Goal: Task Accomplishment & Management: Complete application form

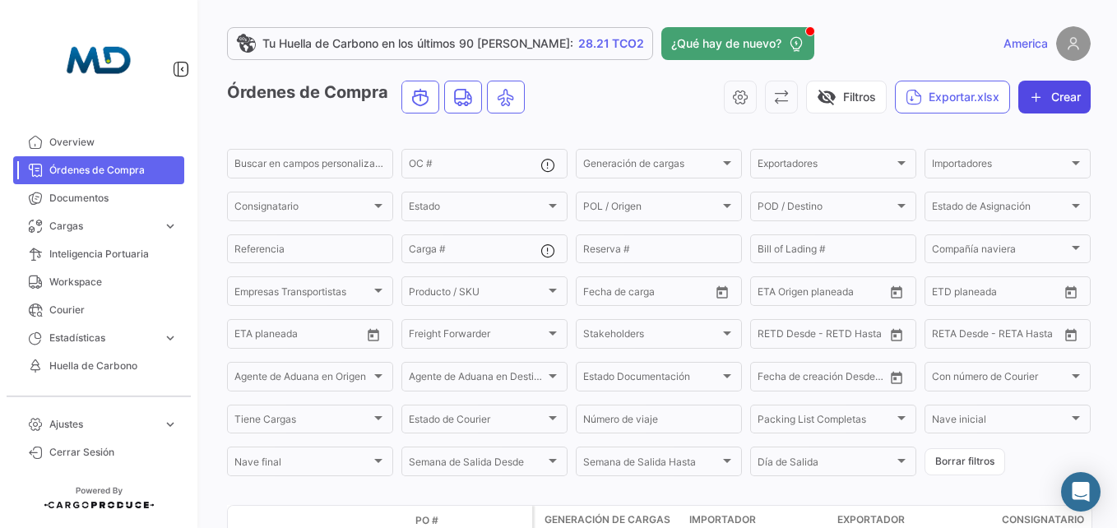
click at [1067, 95] on button "Crear" at bounding box center [1055, 97] width 72 height 33
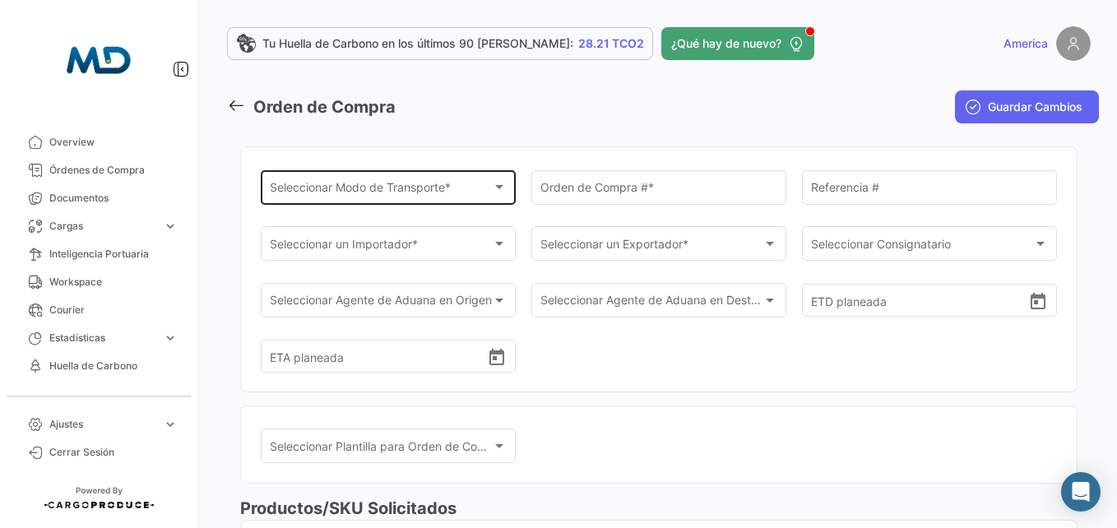
click at [281, 195] on span "Seleccionar Modo de Transporte *" at bounding box center [381, 190] width 223 height 14
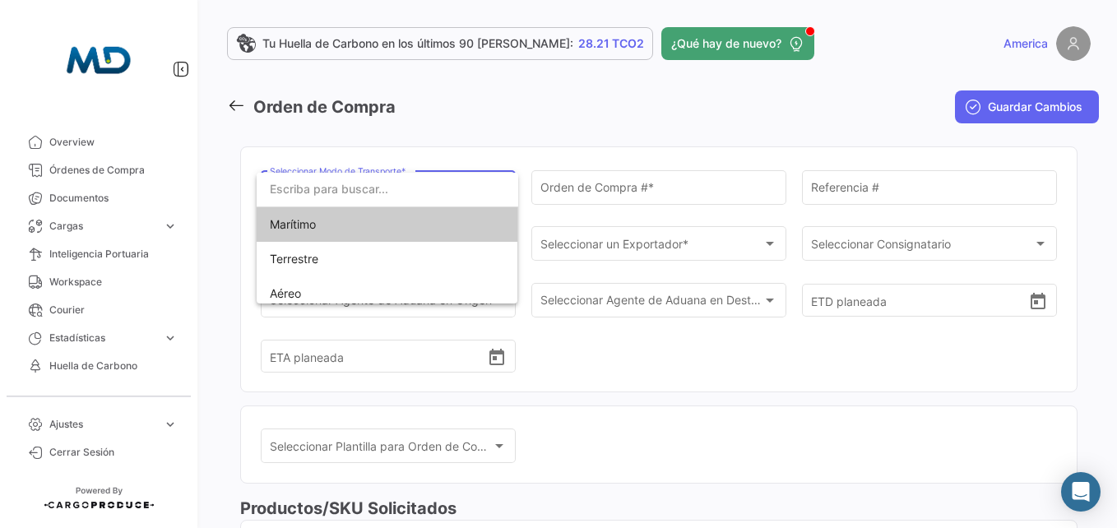
click at [304, 230] on span "Marítimo" at bounding box center [293, 224] width 46 height 14
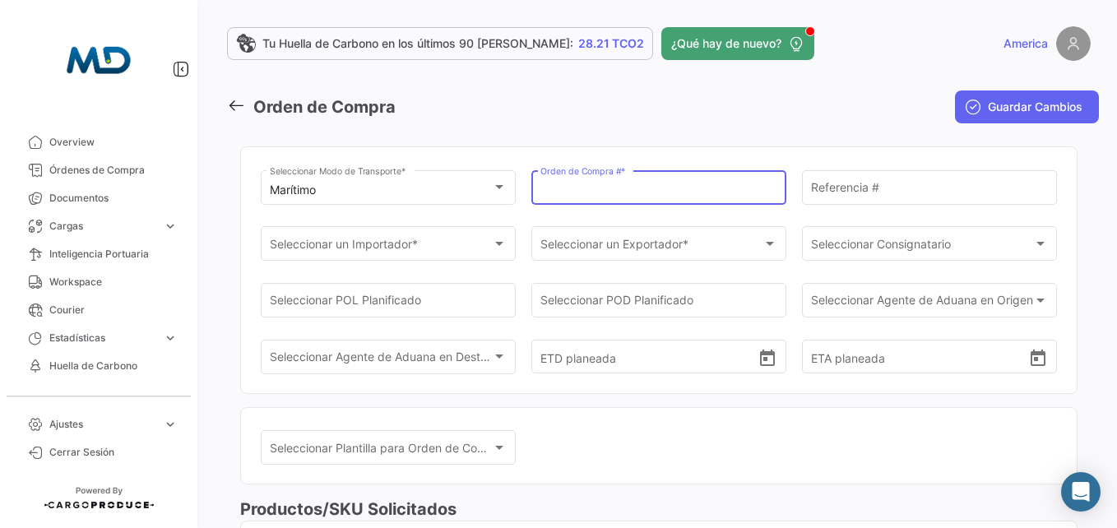
click at [606, 188] on input "Orden de Compra # *" at bounding box center [660, 190] width 238 height 14
type input "b"
type input "BC-168"
click at [821, 204] on div "Referencia #" at bounding box center [930, 186] width 238 height 38
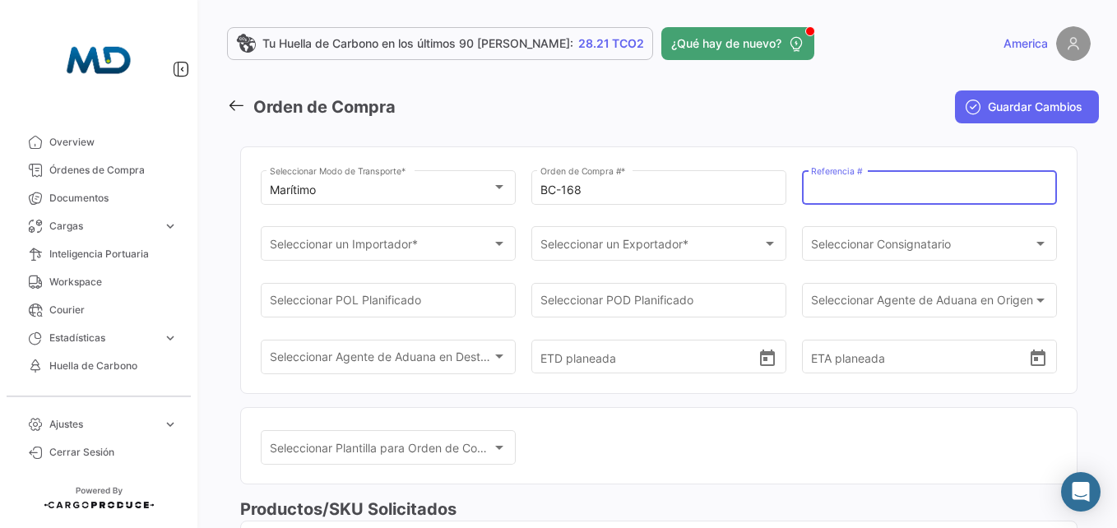
click at [824, 188] on input "Referencia #" at bounding box center [930, 190] width 238 height 14
click at [871, 169] on div "Referencia #" at bounding box center [930, 186] width 238 height 38
paste input "MX20250703"
type input "MX20250703"
click at [429, 255] on div "Seleccionar un Importador * Seleccionar un Importador *" at bounding box center [389, 243] width 238 height 38
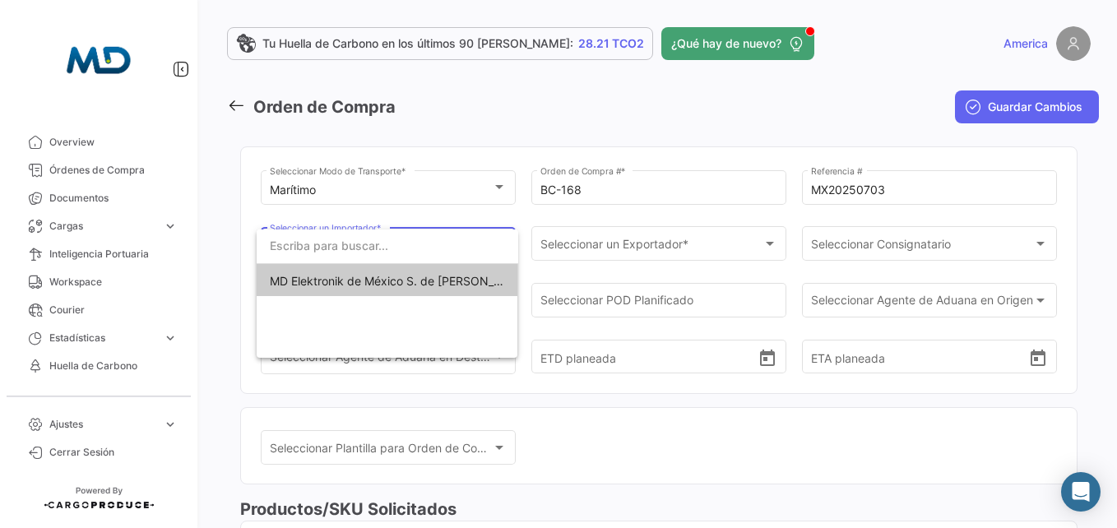
click at [413, 288] on span "MD Elektronik de México S. de [PERSON_NAME] de C.V." at bounding box center [387, 281] width 235 height 35
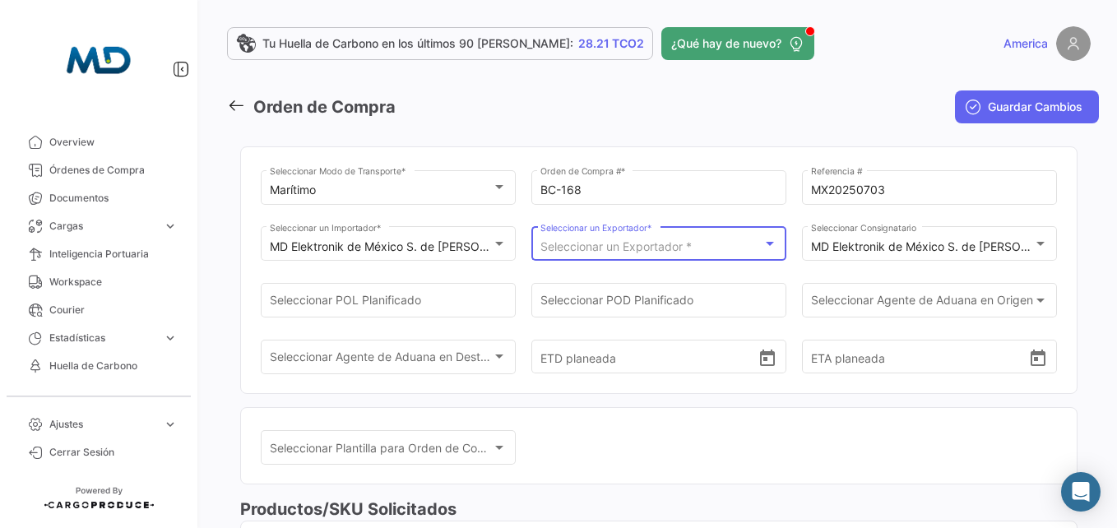
click at [654, 244] on span "Seleccionar un Exportador *" at bounding box center [616, 246] width 151 height 14
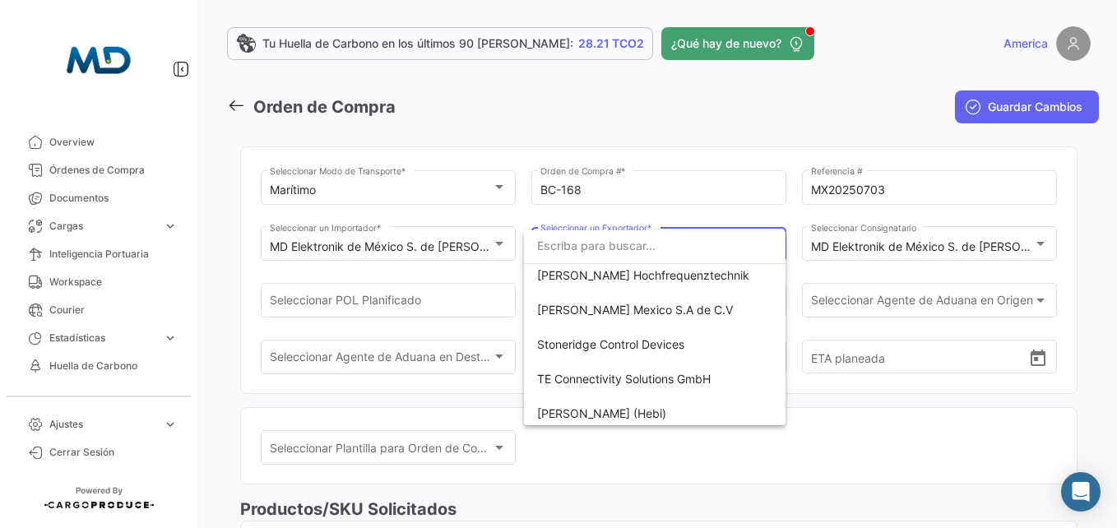
scroll to position [911, 0]
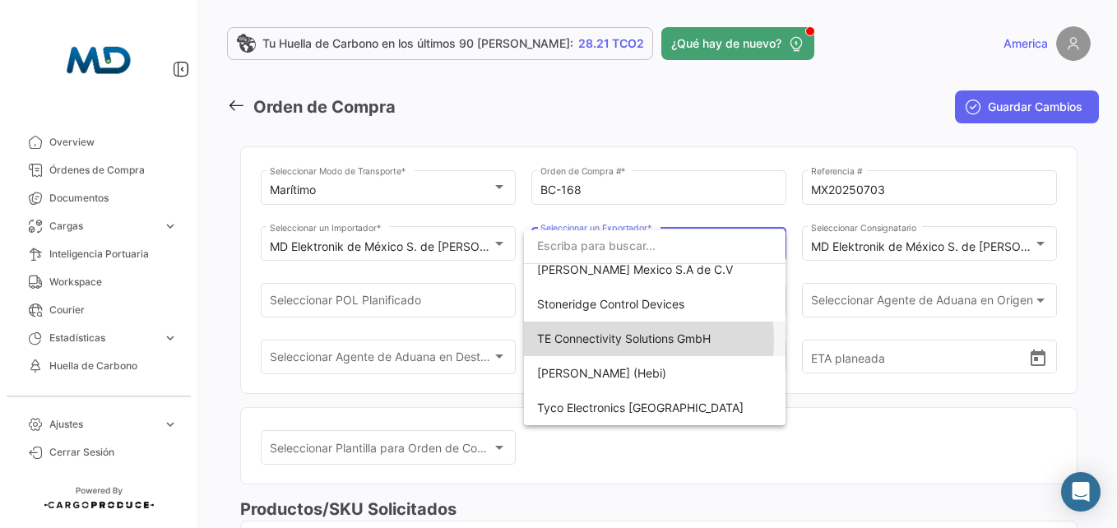
click at [615, 340] on span "TE Connectivity Solutions GmbH" at bounding box center [624, 339] width 174 height 14
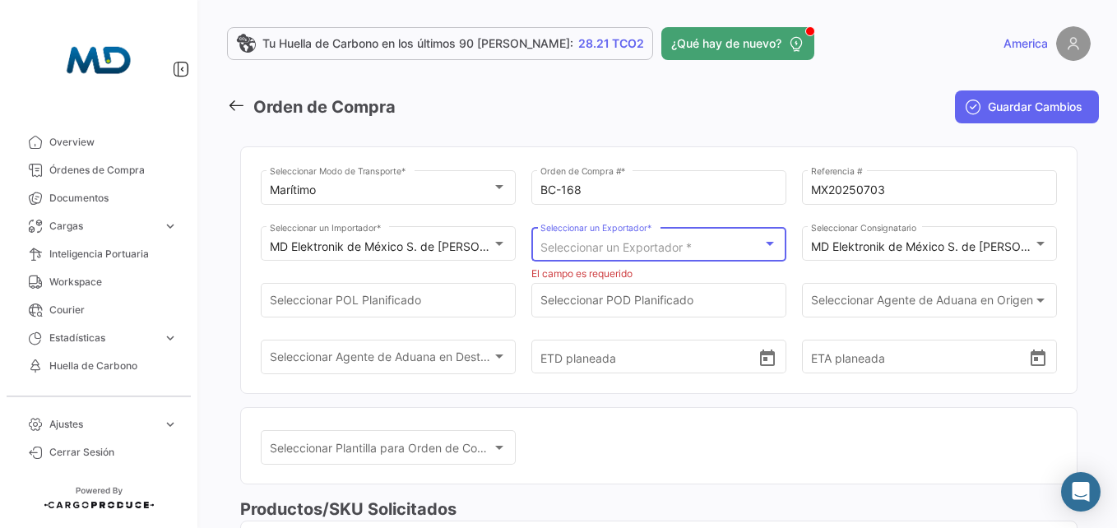
scroll to position [834, 0]
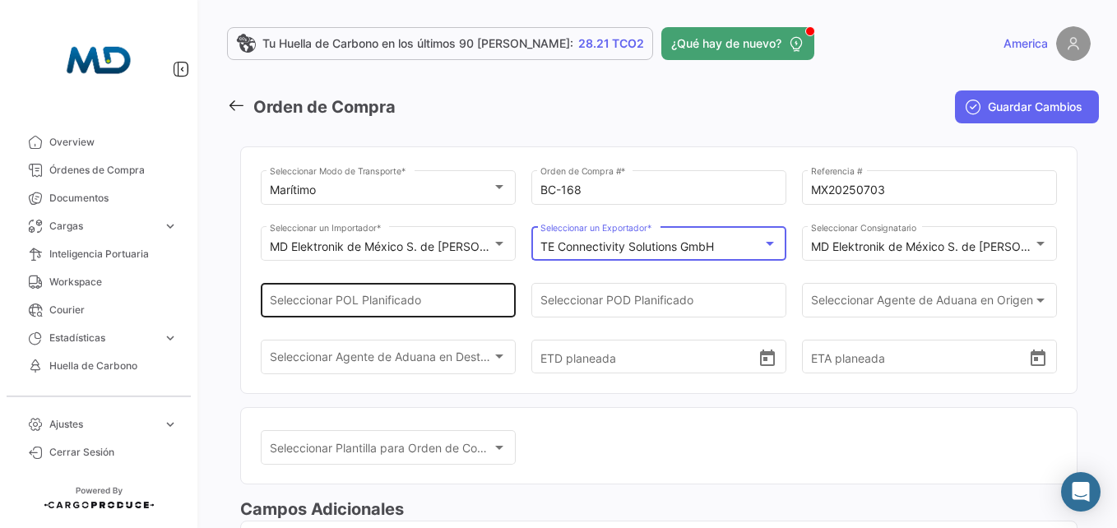
click at [433, 294] on div "Seleccionar POL Planificado" at bounding box center [389, 299] width 238 height 38
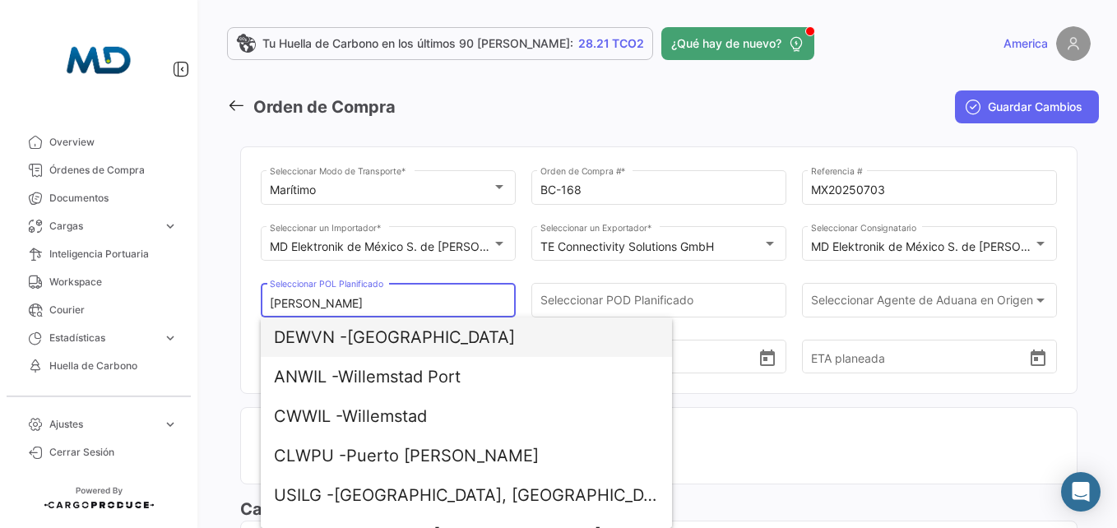
click at [387, 335] on span "DEWVN - [GEOGRAPHIC_DATA]" at bounding box center [466, 337] width 385 height 39
type input "[GEOGRAPHIC_DATA]"
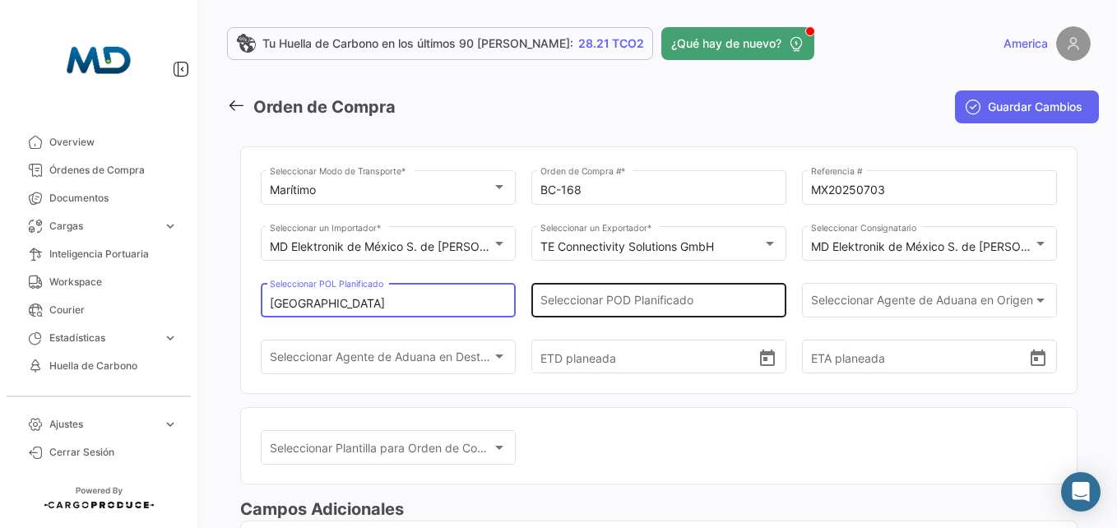
click at [636, 303] on input "Seleccionar POD Planificado" at bounding box center [660, 304] width 238 height 14
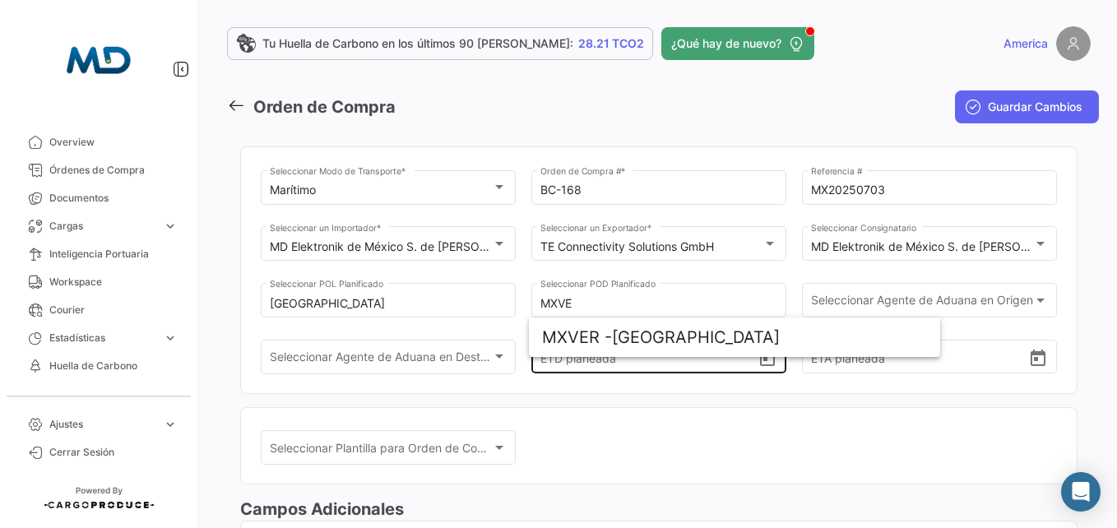
drag, startPoint x: 652, startPoint y: 314, endPoint x: 666, endPoint y: 323, distance: 17.4
click at [652, 314] on div "ETD planeada" at bounding box center [660, 343] width 238 height 61
click at [666, 323] on div "ETD planeada" at bounding box center [660, 343] width 238 height 61
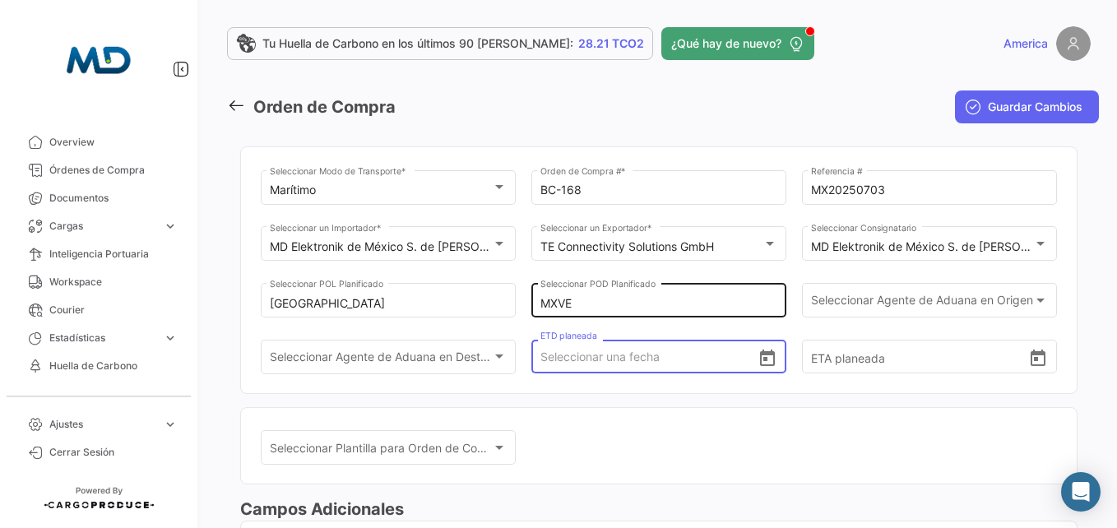
click at [638, 302] on input "MXVE" at bounding box center [660, 304] width 238 height 14
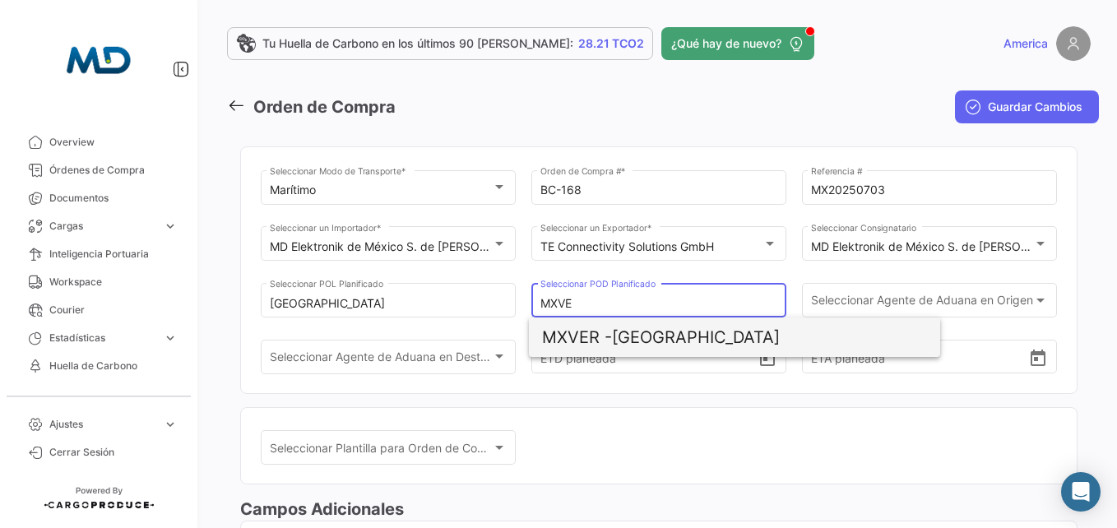
click at [606, 344] on span "MXVER -" at bounding box center [577, 337] width 70 height 20
type input "[GEOGRAPHIC_DATA]"
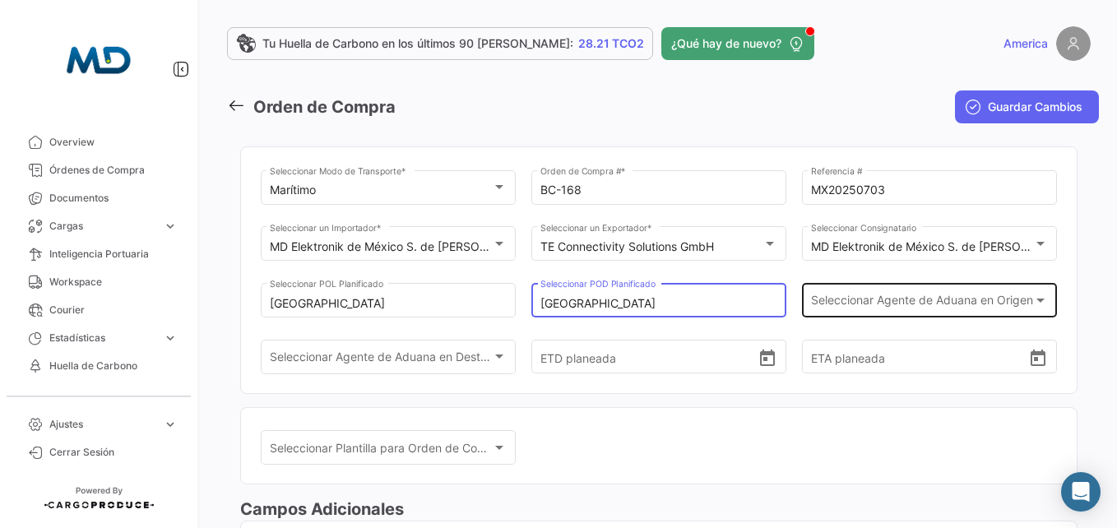
click at [852, 303] on span "Seleccionar Agente de Aduana en Origen" at bounding box center [922, 304] width 223 height 14
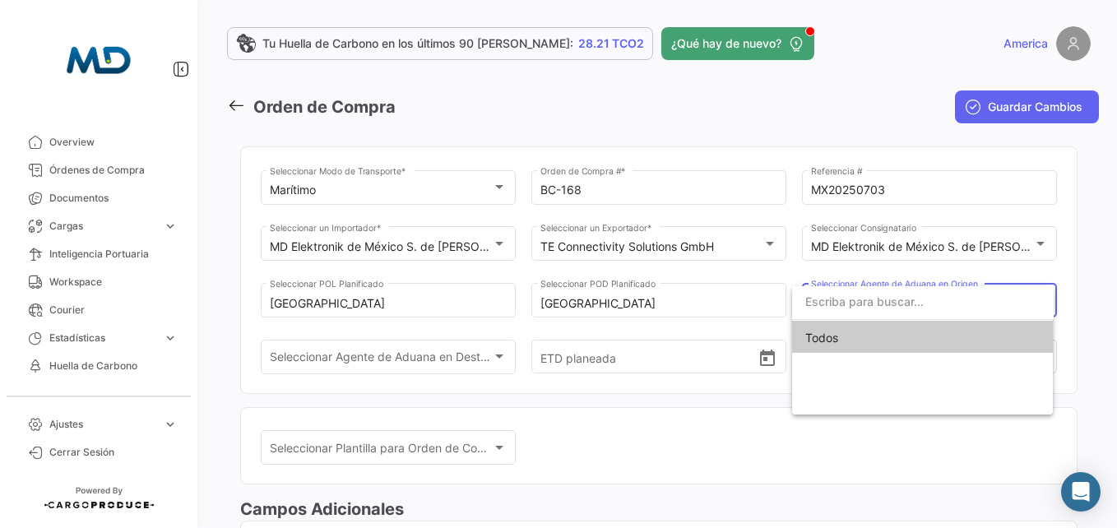
click at [353, 364] on div at bounding box center [558, 264] width 1117 height 528
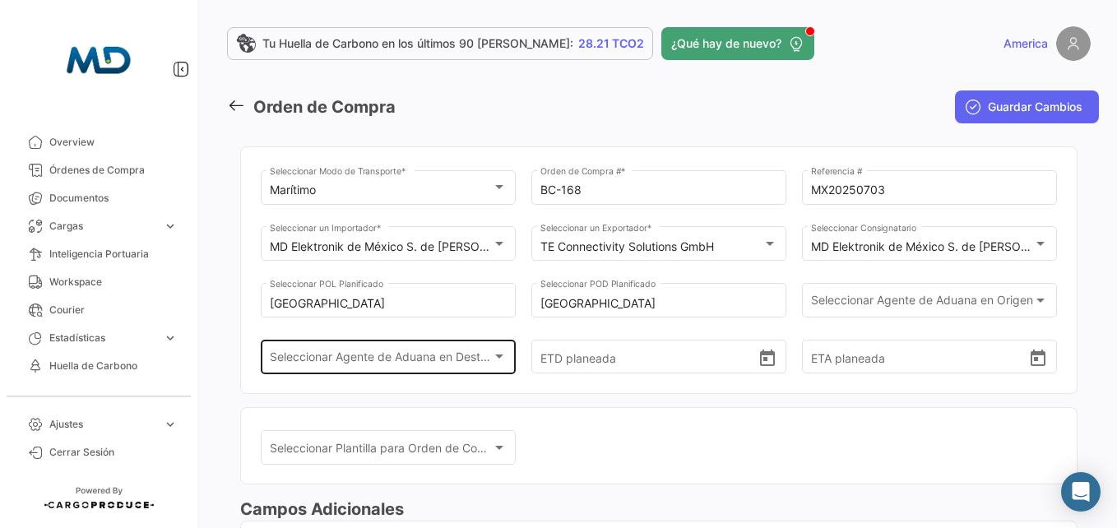
click at [368, 363] on span "Seleccionar Agente de Aduana en Destino" at bounding box center [381, 360] width 223 height 14
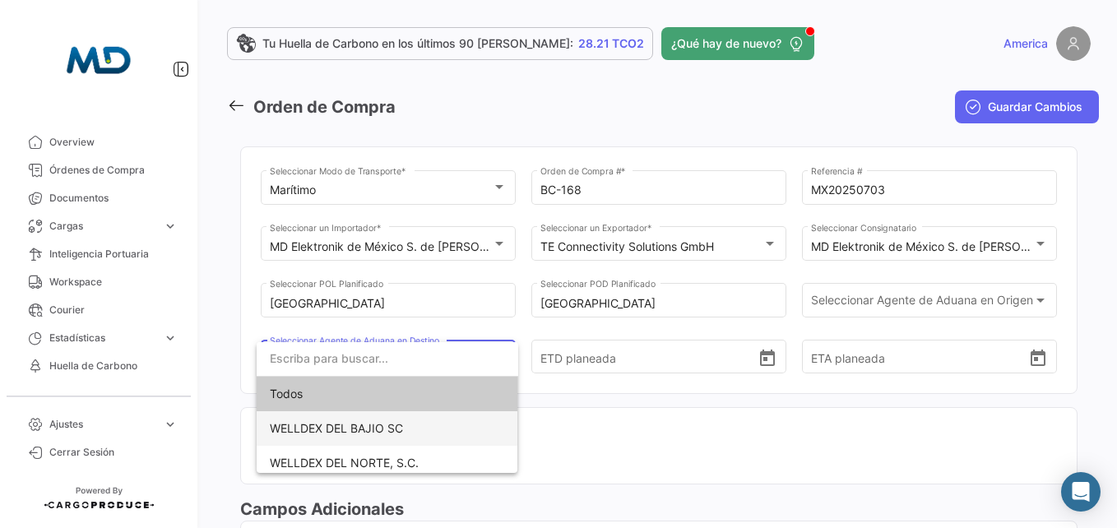
click at [375, 431] on span "WELLDEX DEL BAJIO SC" at bounding box center [336, 428] width 133 height 14
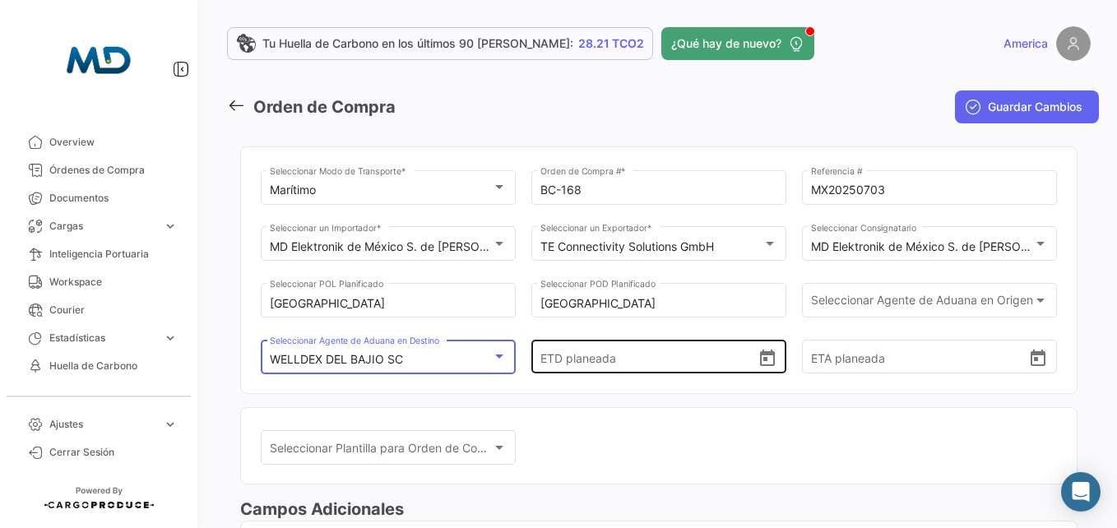
click at [561, 360] on input "ETD planeada" at bounding box center [650, 357] width 218 height 58
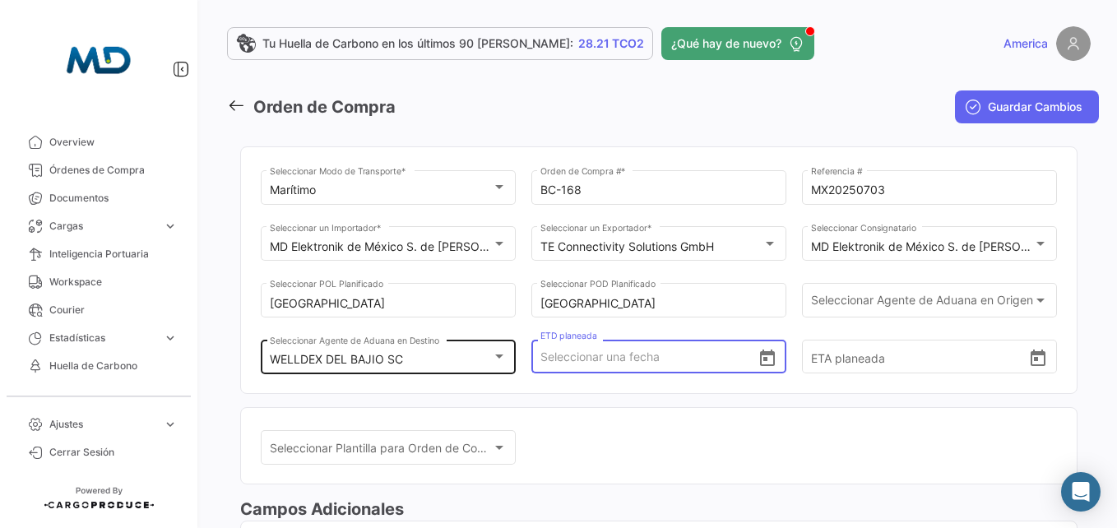
click at [399, 353] on mat-select-trigger "WELLDEX DEL BAJIO SC" at bounding box center [336, 359] width 133 height 14
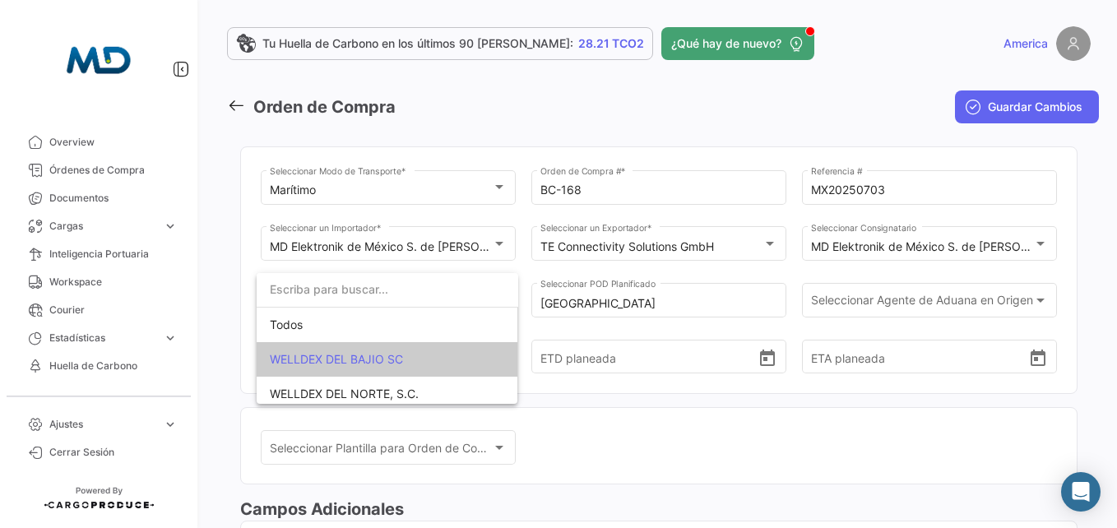
click at [588, 352] on div at bounding box center [558, 264] width 1117 height 528
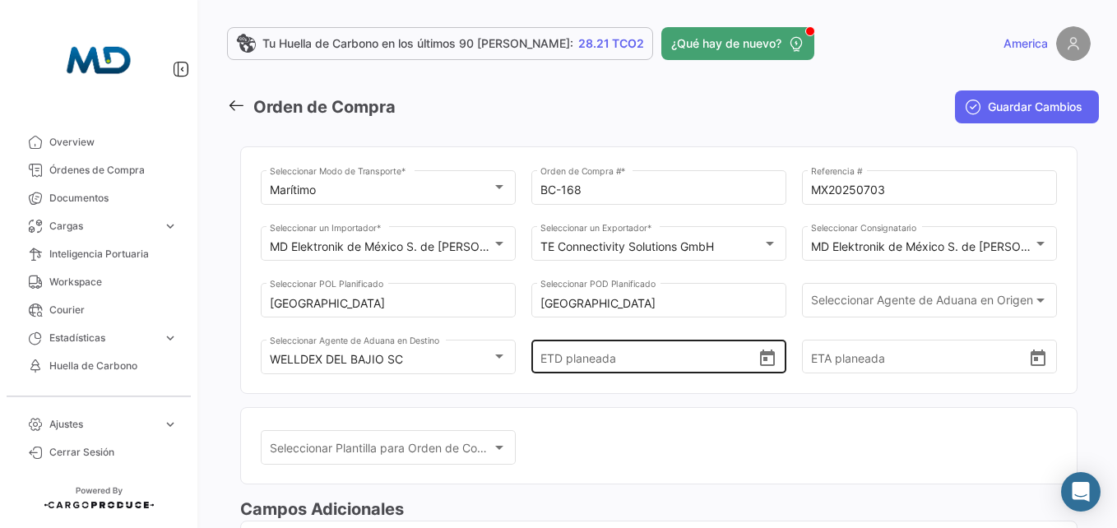
click at [765, 360] on icon "Open calendar" at bounding box center [768, 359] width 20 height 20
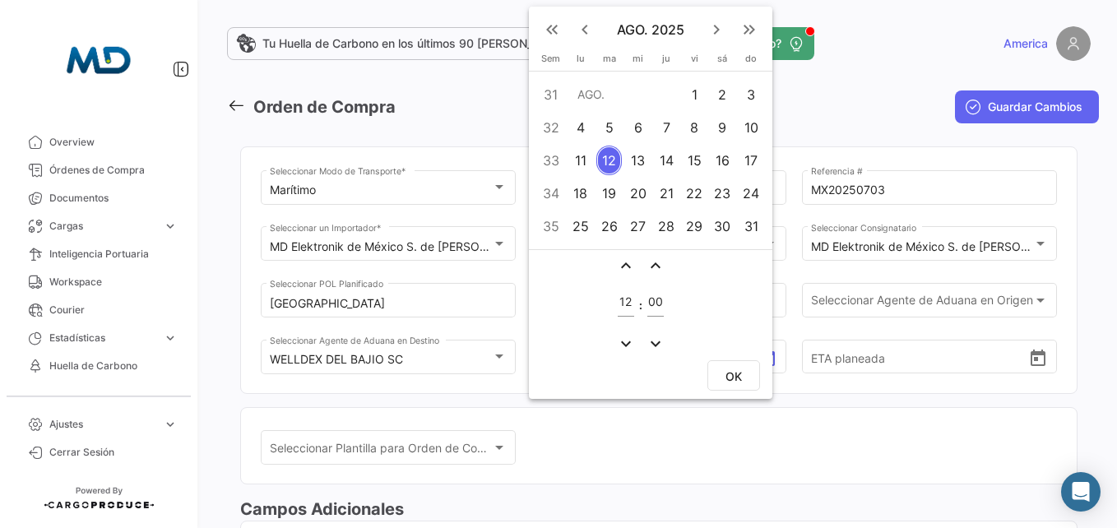
click at [585, 163] on div "11" at bounding box center [581, 161] width 26 height 30
click at [726, 380] on span "OK" at bounding box center [734, 376] width 16 height 14
type input "[DATE] 12:00"
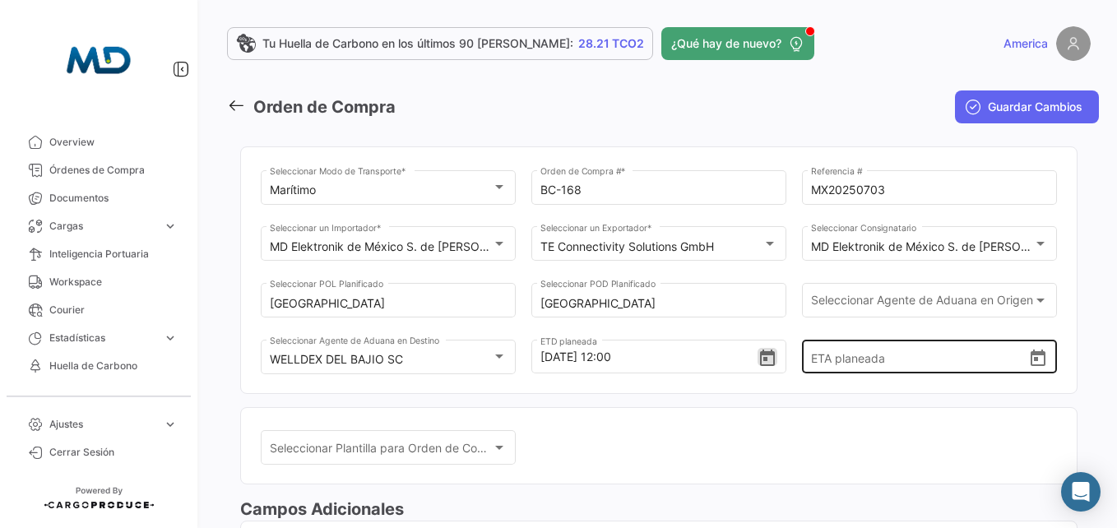
click at [907, 361] on input "ETA planeada" at bounding box center [920, 357] width 218 height 58
click at [1028, 364] on icon "Open calendar" at bounding box center [1038, 359] width 20 height 20
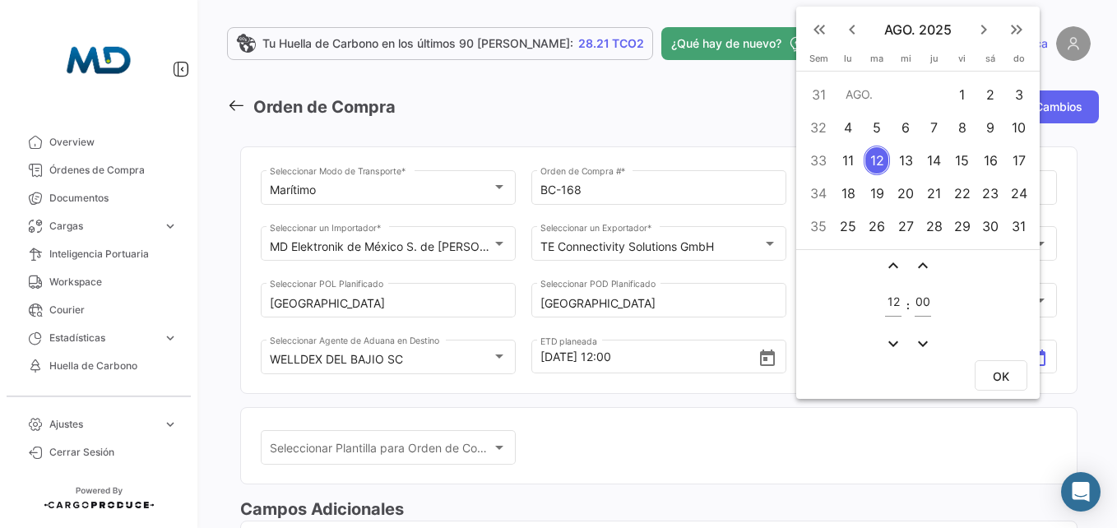
click at [856, 223] on div "25" at bounding box center [849, 226] width 26 height 30
click at [1004, 381] on span "OK" at bounding box center [1001, 376] width 16 height 14
type input "[DATE] 12:00"
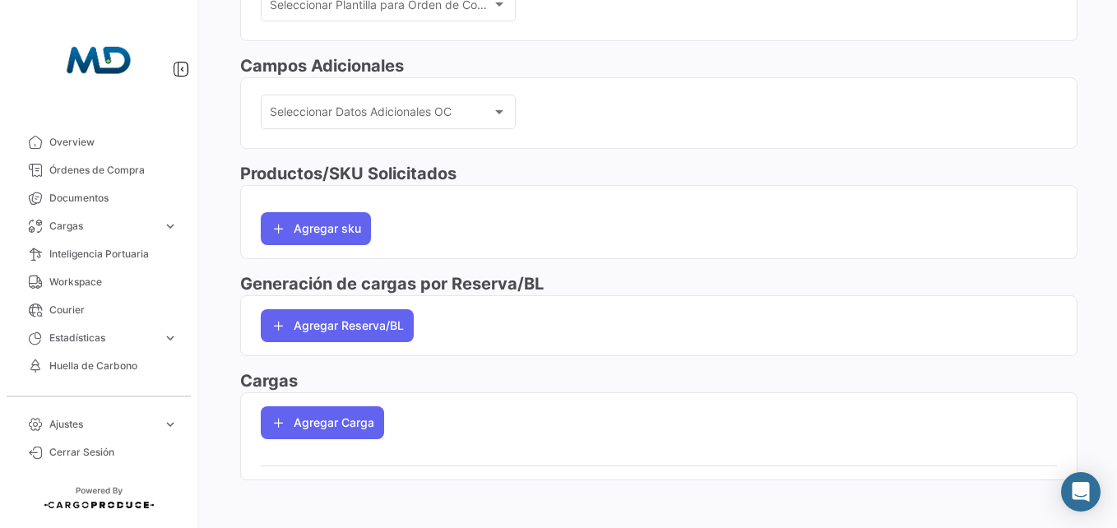
scroll to position [448, 0]
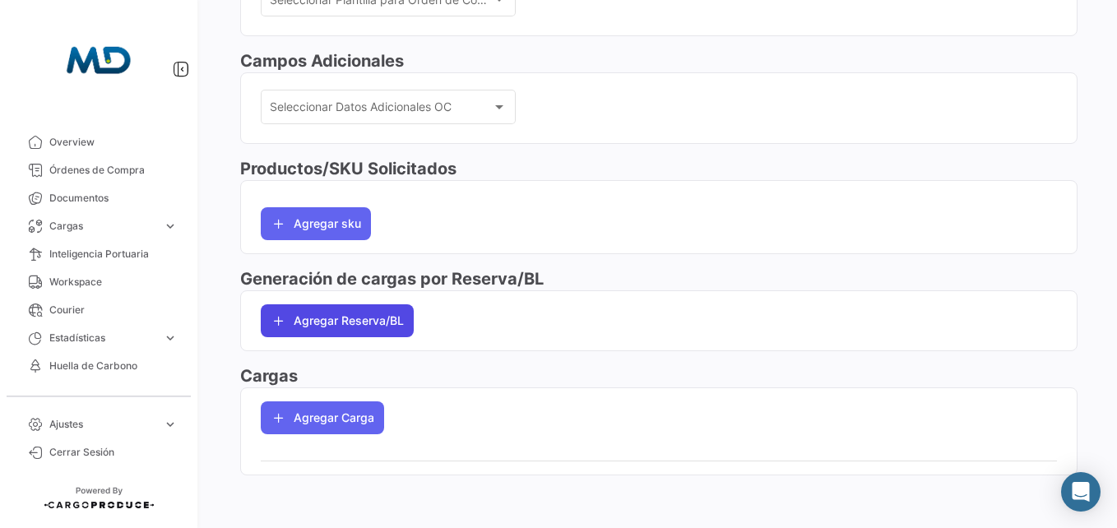
click at [337, 320] on button "Agregar Reserva/BL" at bounding box center [337, 320] width 153 height 33
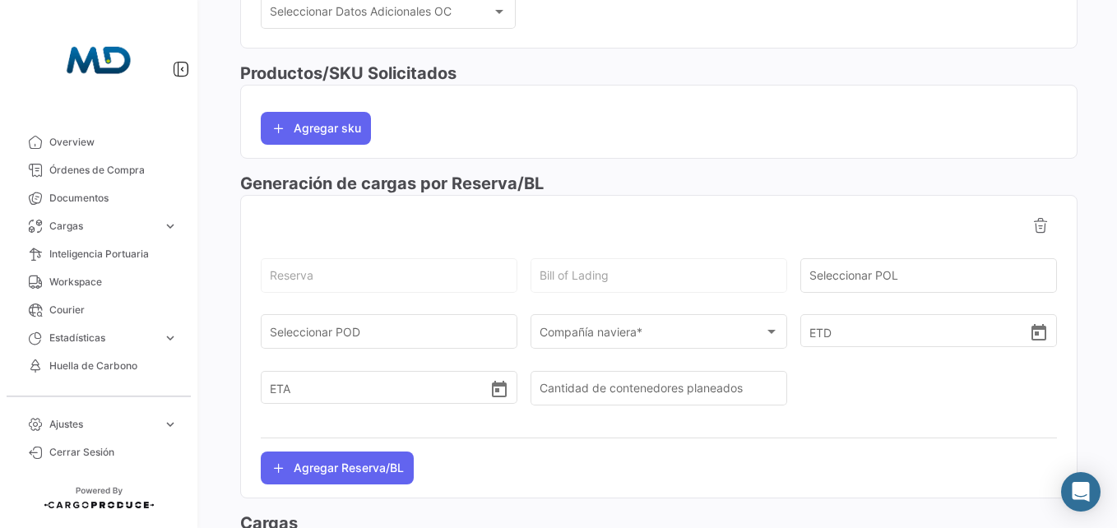
scroll to position [691, 0]
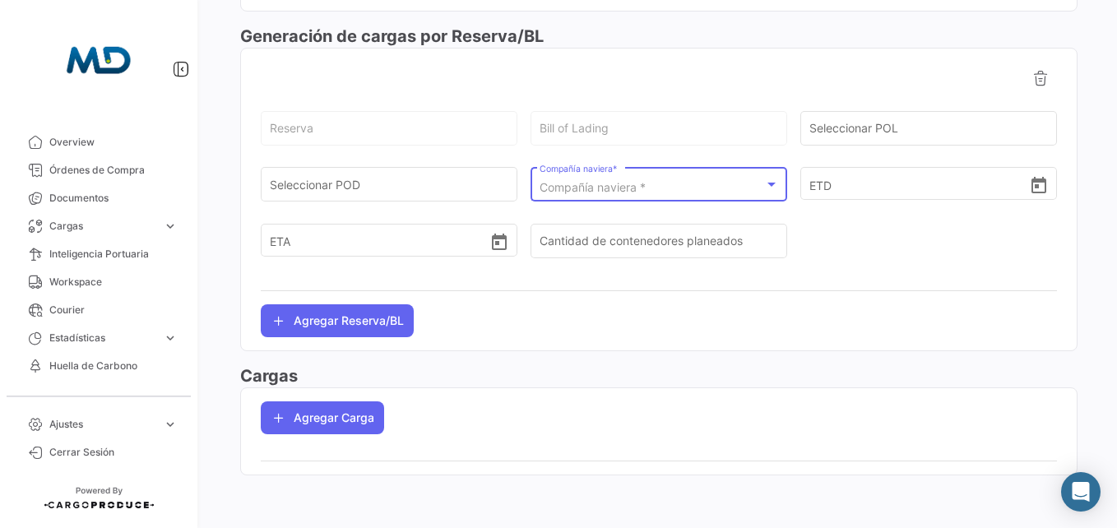
click at [673, 194] on div "Compañía naviera *" at bounding box center [652, 188] width 225 height 14
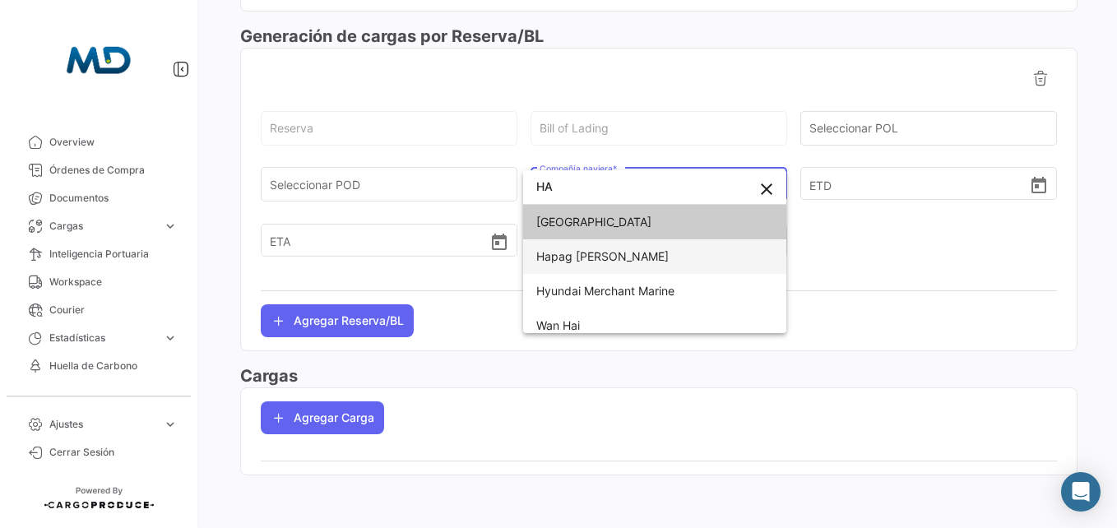
type input "HA"
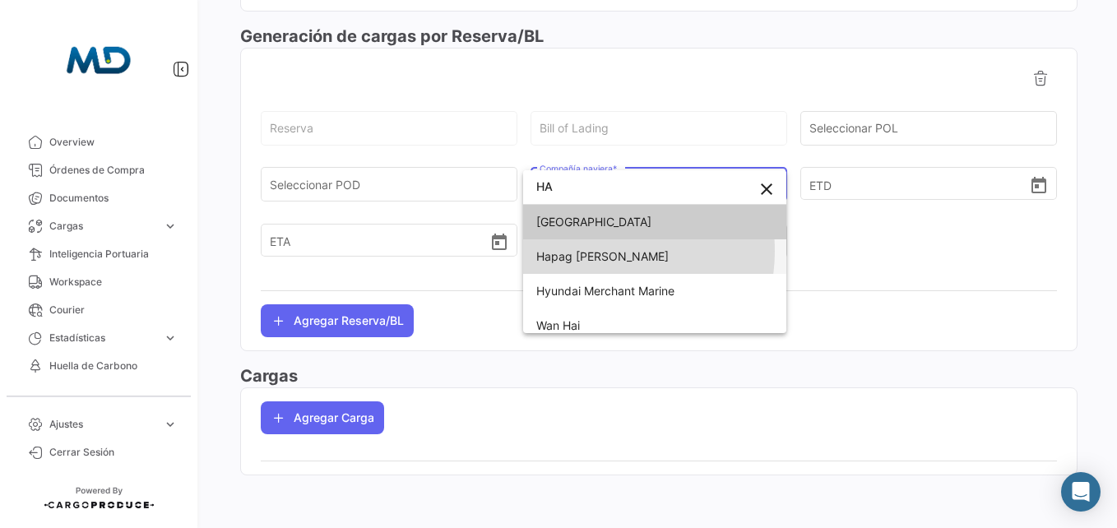
click at [598, 252] on span "Hapag [PERSON_NAME]" at bounding box center [602, 256] width 132 height 14
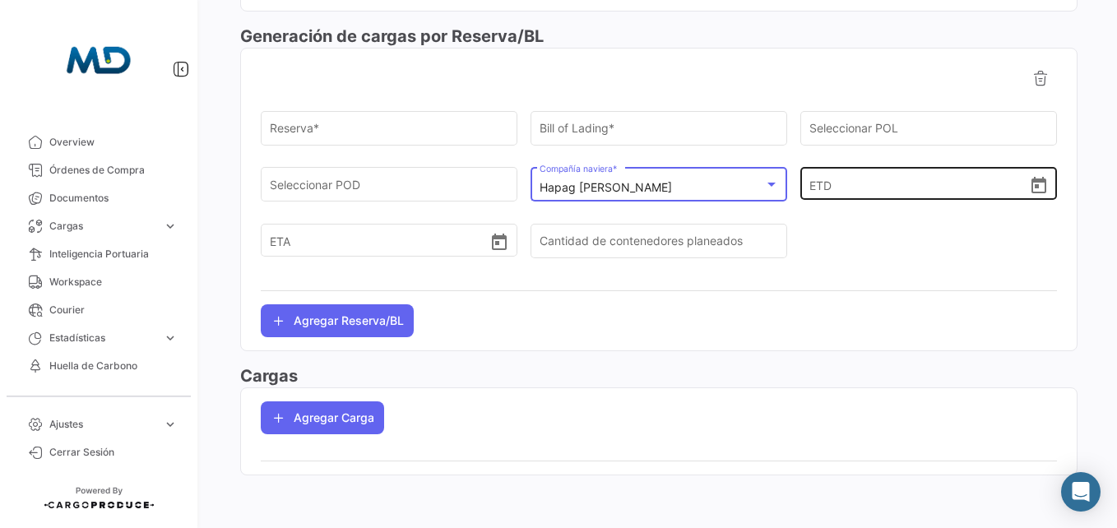
click at [834, 188] on input "ETD" at bounding box center [920, 184] width 220 height 58
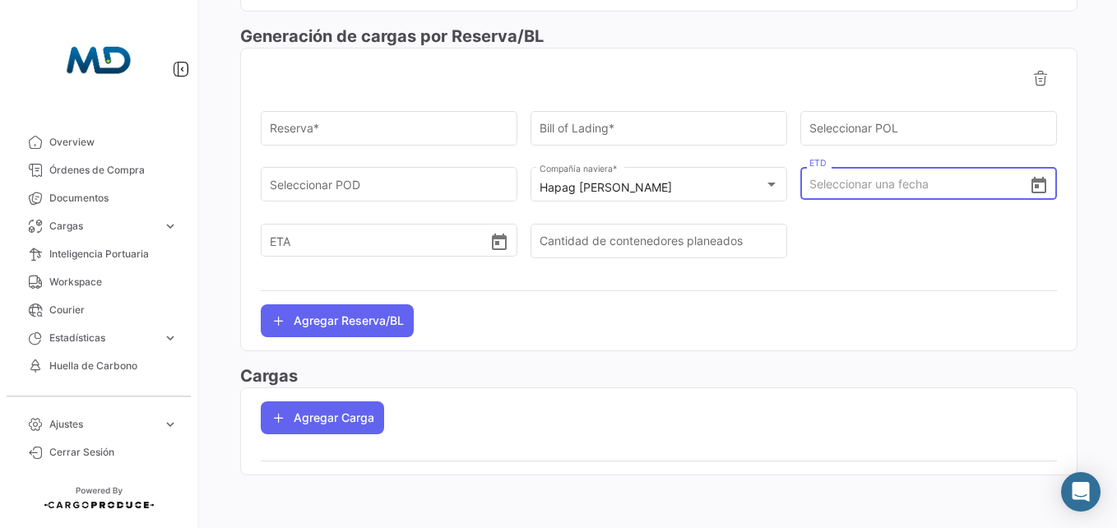
click at [1037, 186] on icon "Open calendar" at bounding box center [1039, 185] width 15 height 16
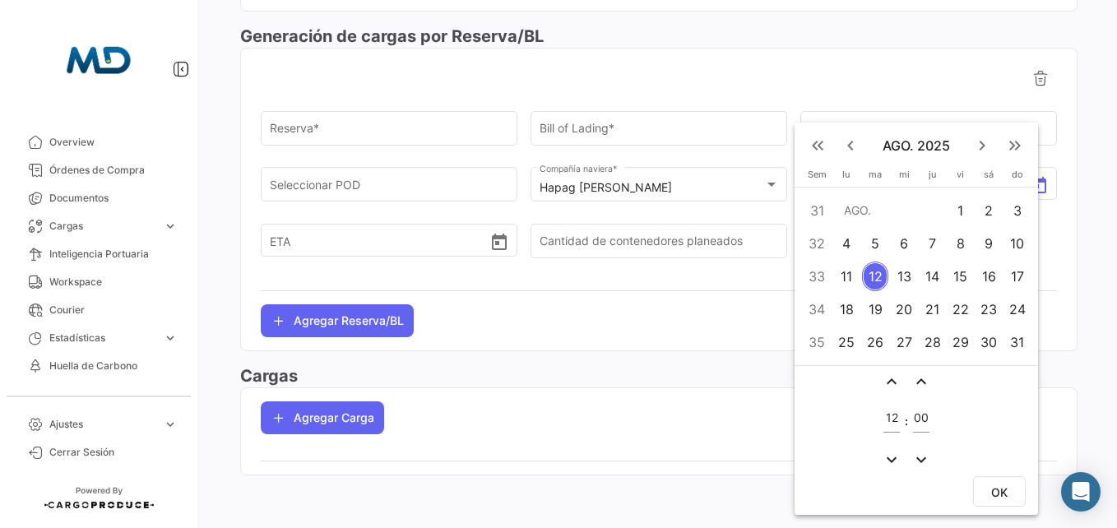
click at [852, 276] on div "11" at bounding box center [847, 277] width 26 height 30
click at [439, 231] on div at bounding box center [558, 264] width 1117 height 528
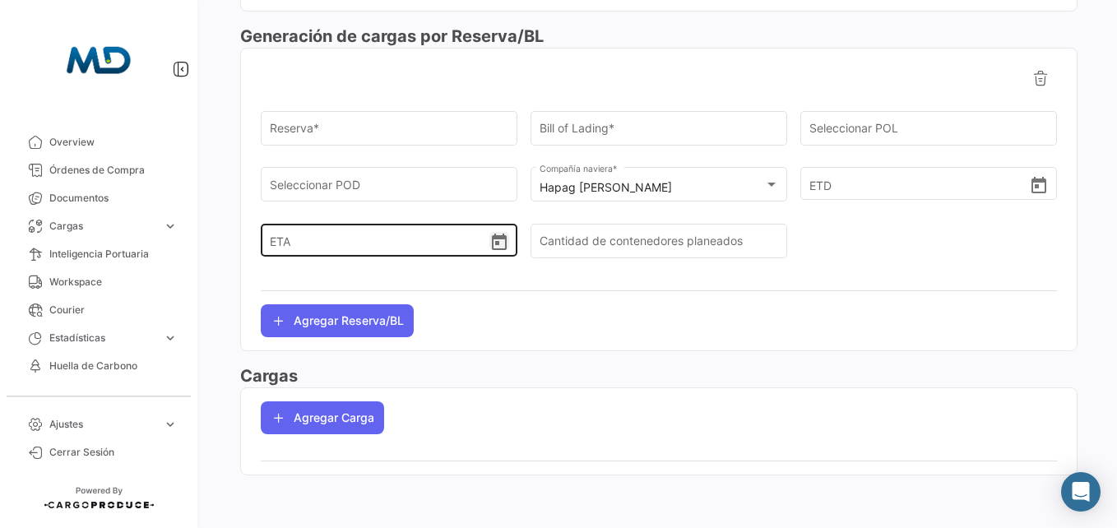
click at [490, 241] on icon "Open calendar" at bounding box center [500, 243] width 20 height 20
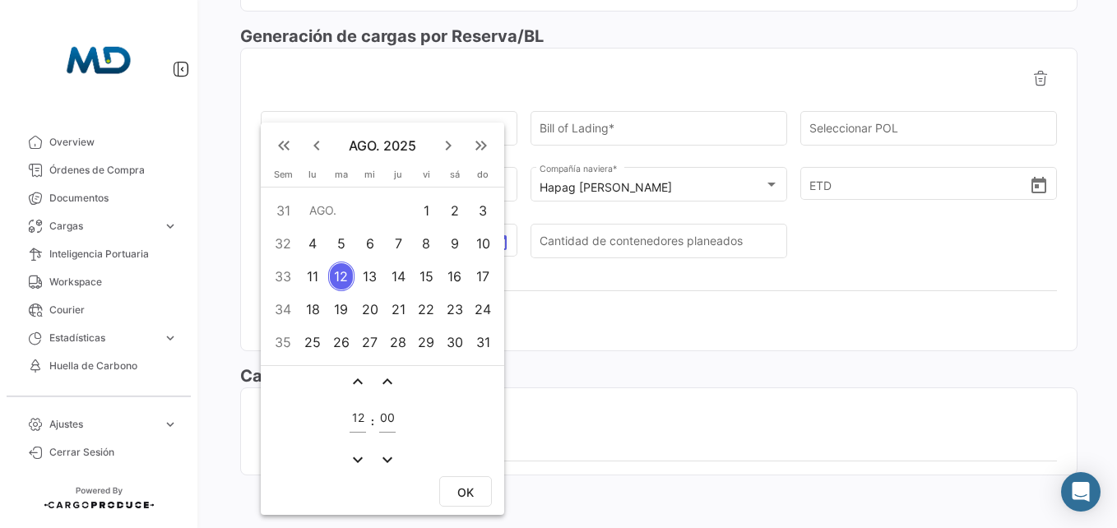
click at [317, 338] on div "25" at bounding box center [313, 342] width 26 height 30
click at [462, 488] on span "OK" at bounding box center [465, 492] width 16 height 14
type input "[DATE] 12:00"
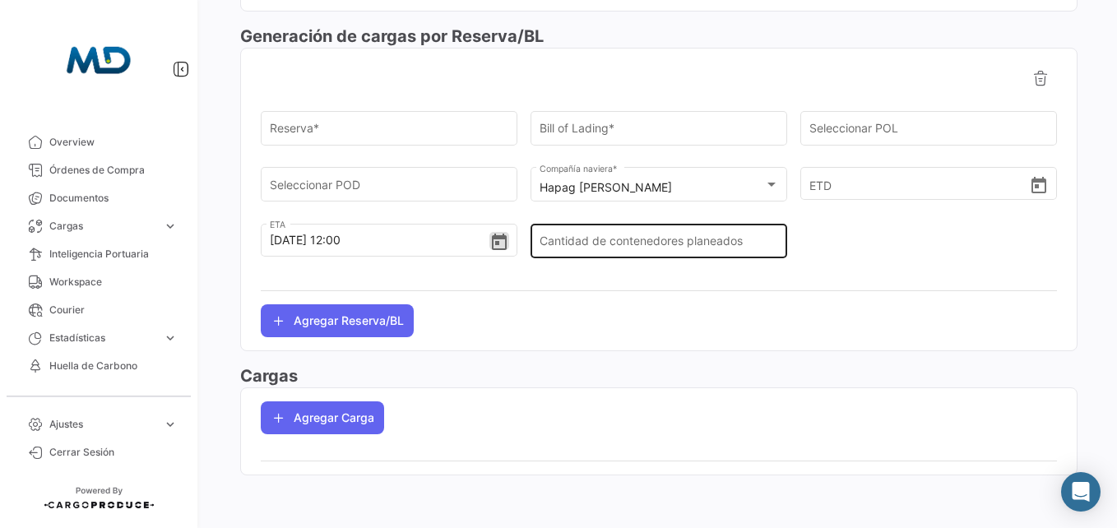
click at [643, 236] on div "Cantidad de contenedores planeados" at bounding box center [659, 239] width 239 height 38
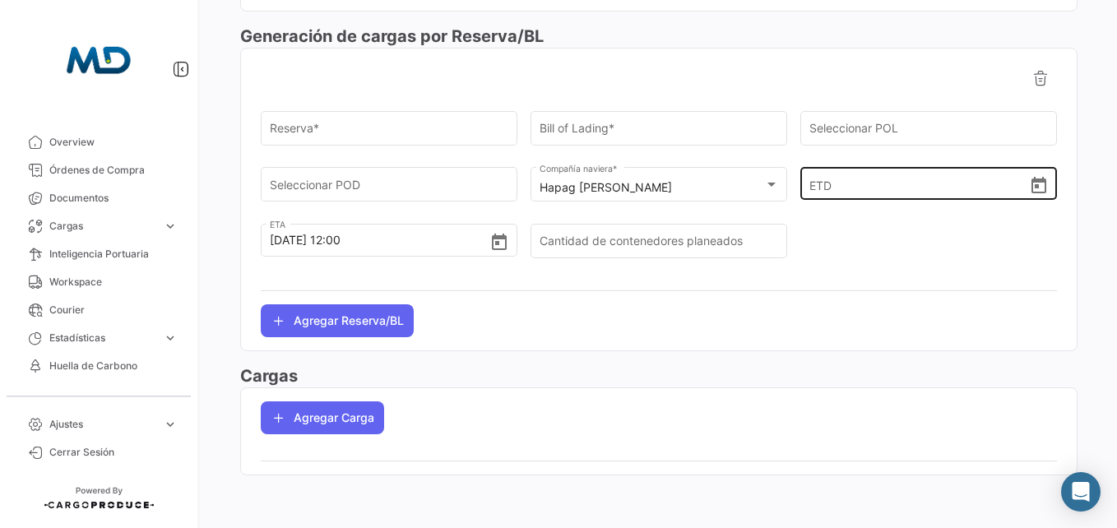
click at [847, 186] on input "ETD" at bounding box center [920, 184] width 220 height 58
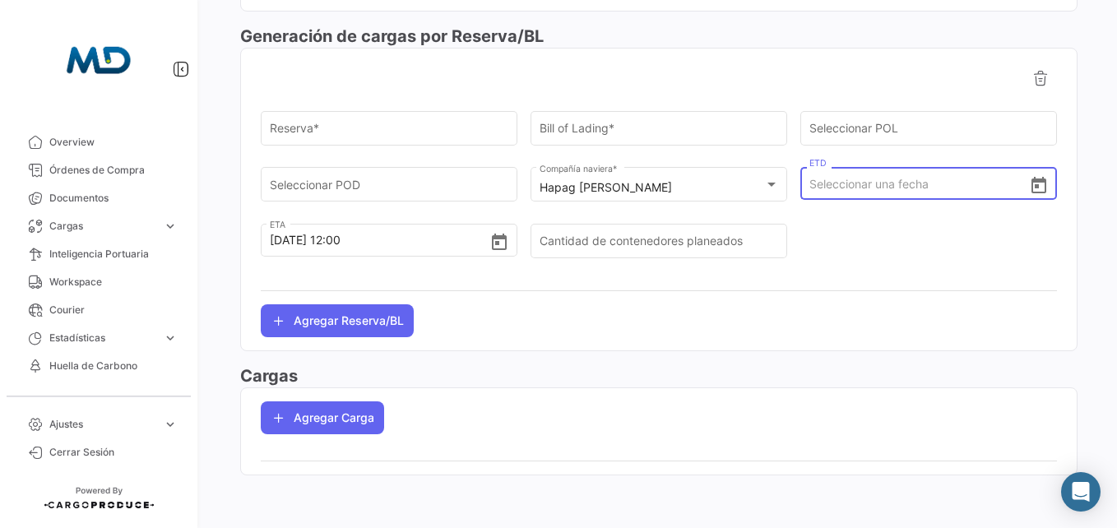
click at [816, 220] on div at bounding box center [929, 248] width 257 height 57
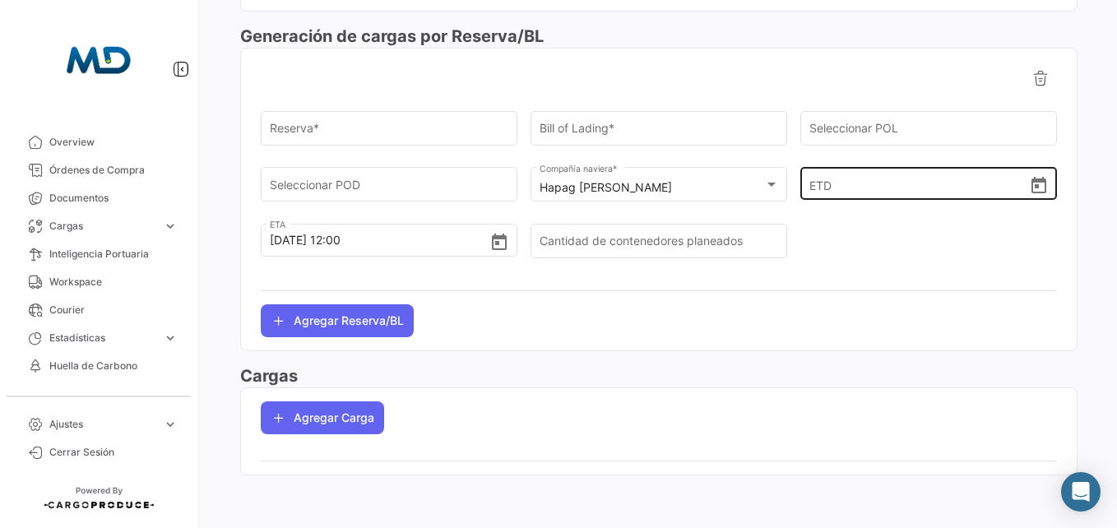
click at [1038, 175] on mat-datepicker-toggle at bounding box center [1039, 184] width 20 height 18
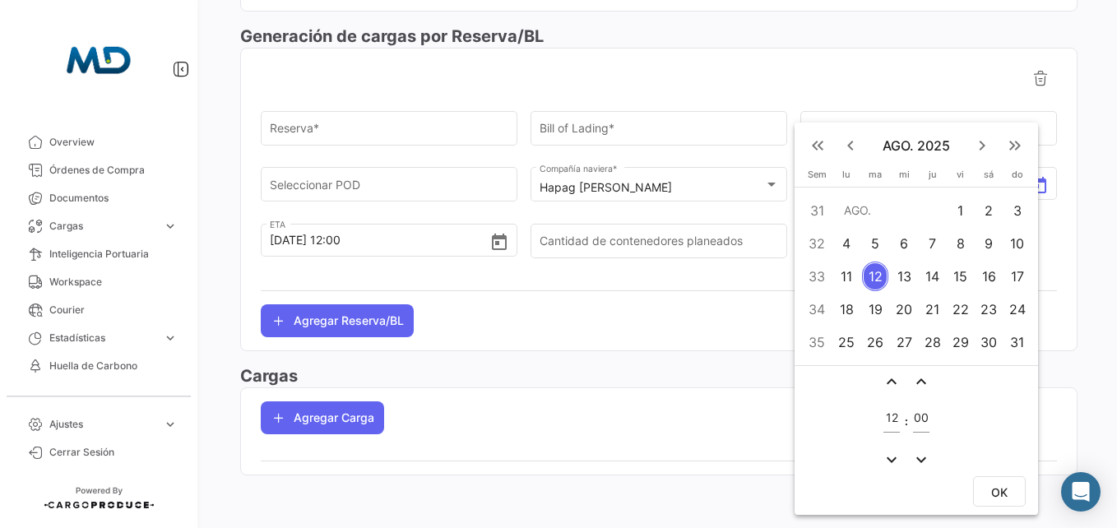
click at [852, 276] on div "11" at bounding box center [847, 277] width 26 height 30
click at [992, 485] on span "OK" at bounding box center [999, 492] width 16 height 14
type input "[DATE] 12:00"
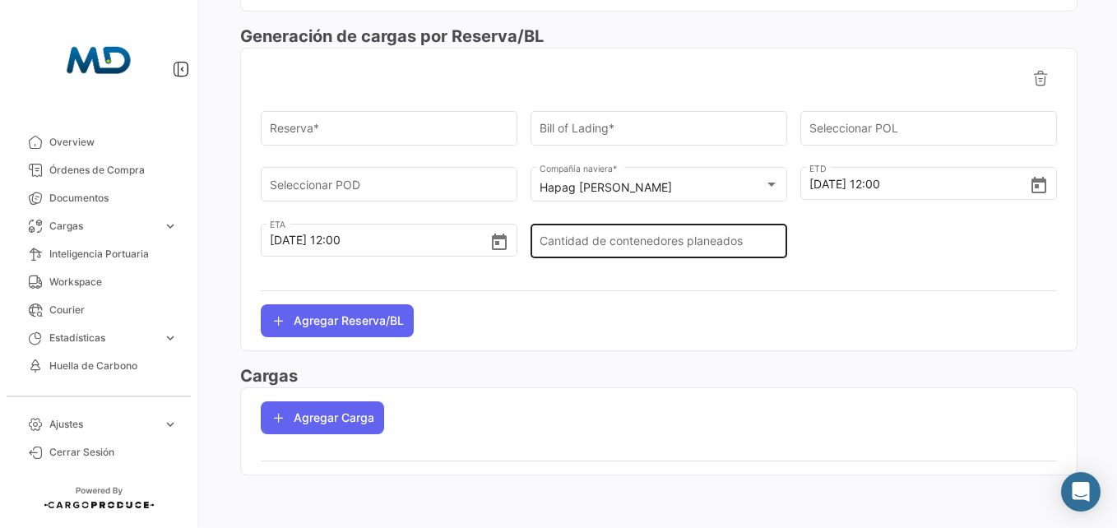
click at [589, 255] on div "Cantidad de contenedores planeados" at bounding box center [659, 239] width 239 height 38
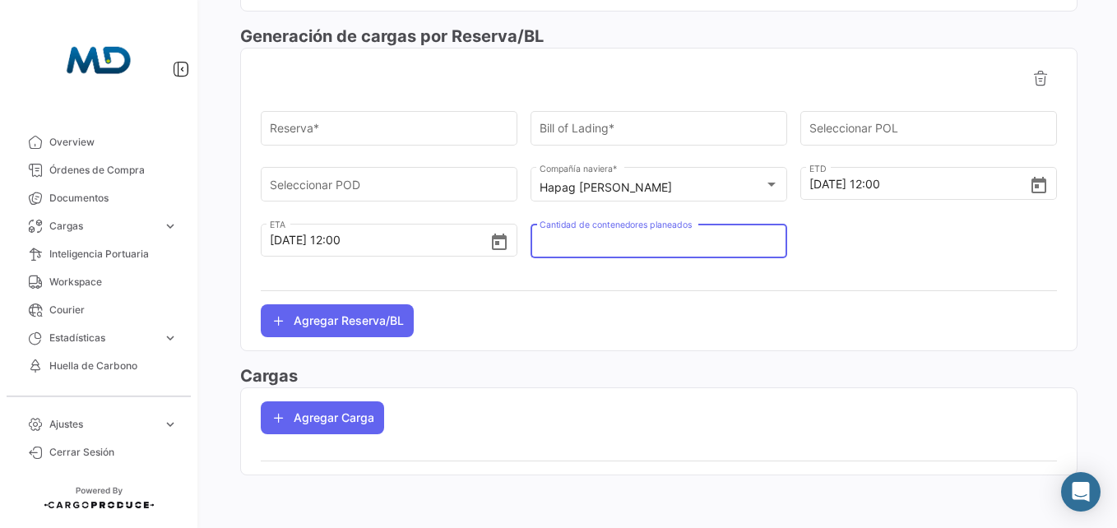
click at [591, 253] on div "Cantidad de contenedores planeados" at bounding box center [659, 239] width 239 height 38
type input "2"
click at [453, 142] on div "Reserva *" at bounding box center [389, 127] width 239 height 38
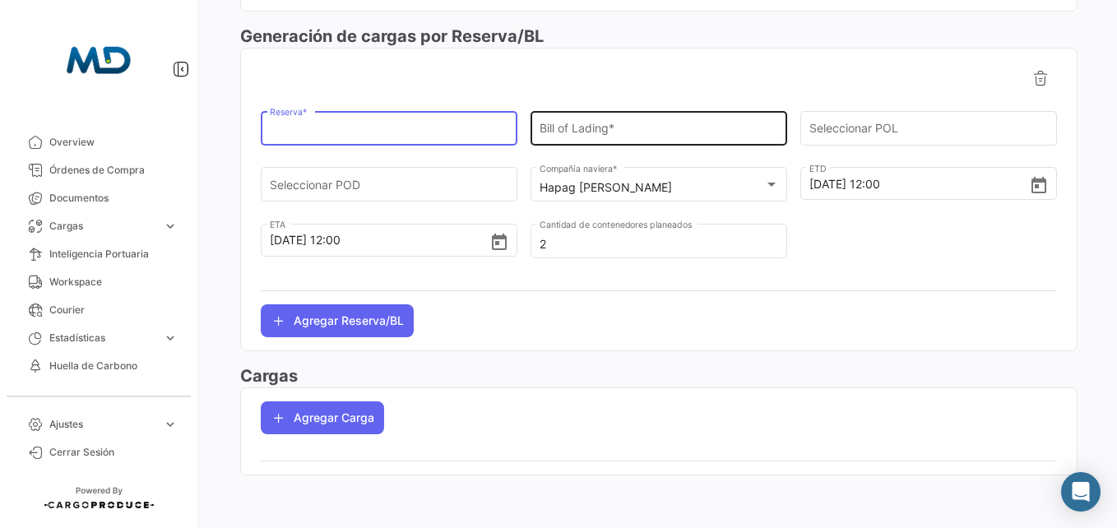
click at [598, 132] on input "Bill of Lading *" at bounding box center [659, 131] width 239 height 14
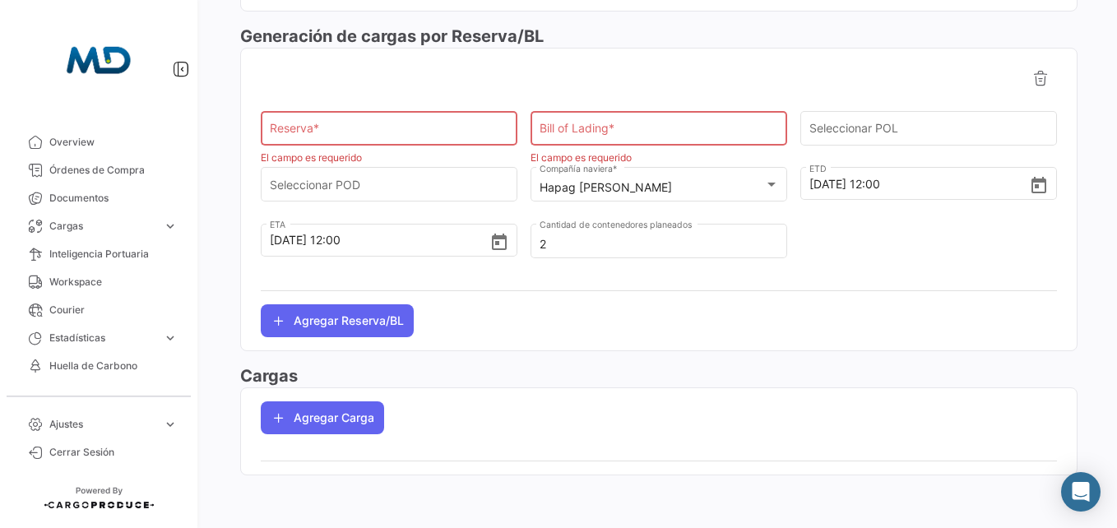
click at [661, 118] on div "Bill of Lading *" at bounding box center [659, 127] width 239 height 38
paste input "HLCUHAM250713681"
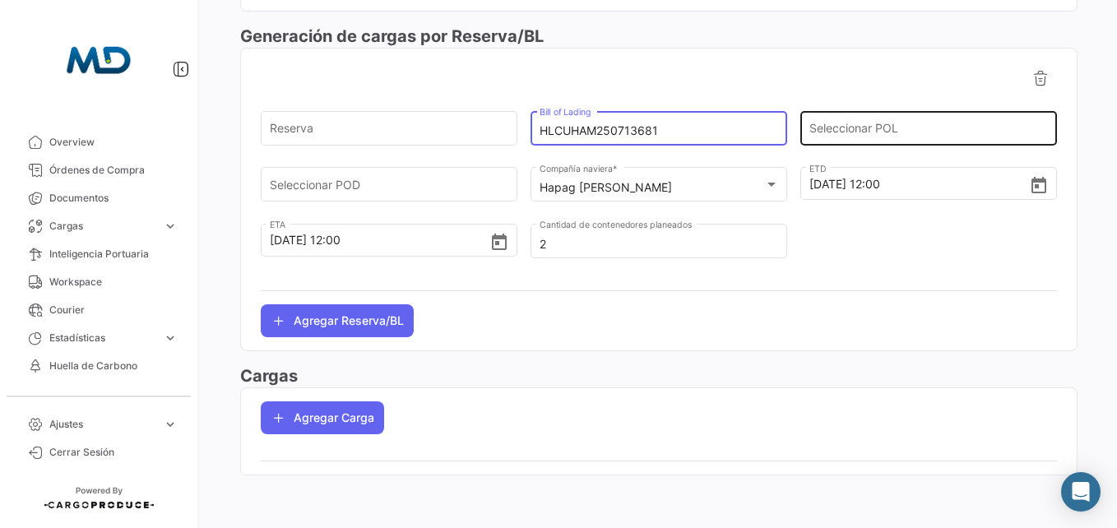
type input "HLCUHAM250713681"
click at [839, 115] on div "Seleccionar POL" at bounding box center [929, 127] width 239 height 38
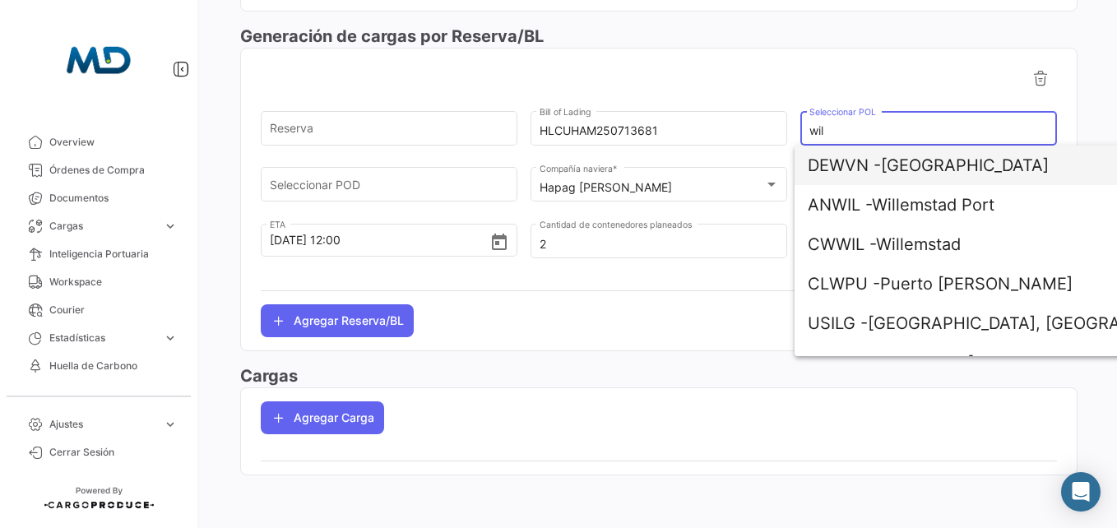
click at [881, 169] on span "DEWVN -" at bounding box center [844, 165] width 73 height 20
type input "[GEOGRAPHIC_DATA]"
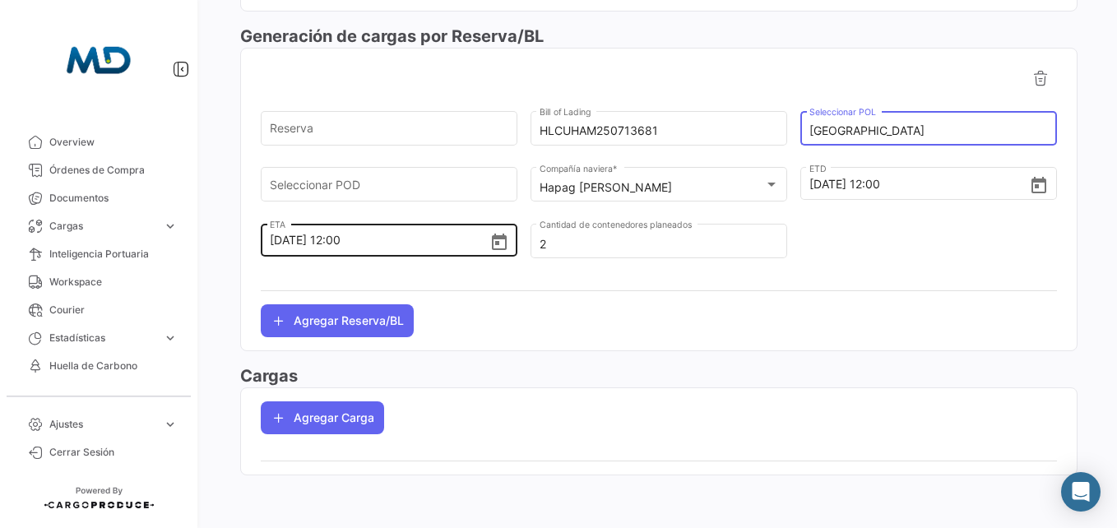
click at [412, 196] on div "[DATE] 12:00 ETA" at bounding box center [389, 226] width 239 height 61
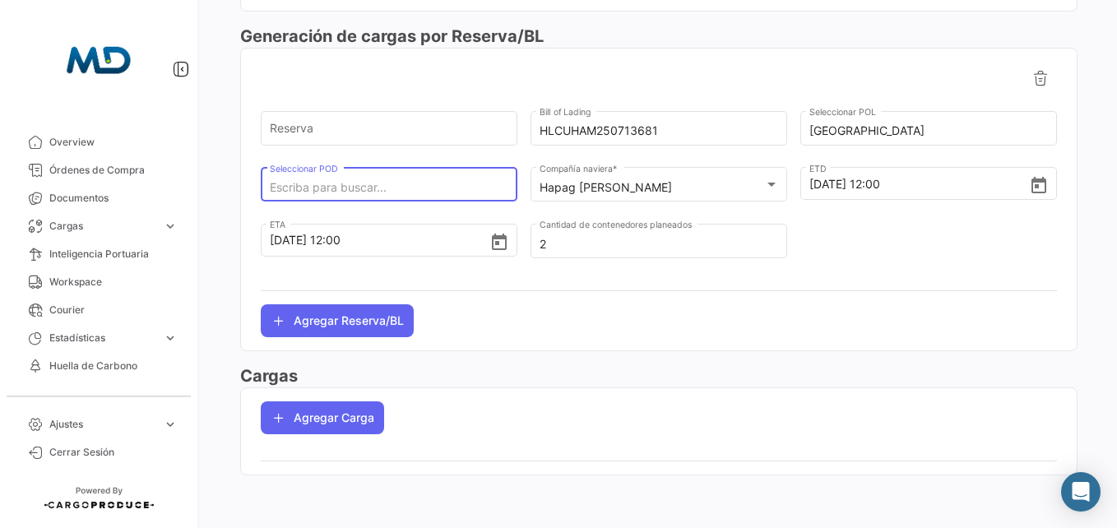
click at [398, 188] on input "Seleccionar POD" at bounding box center [389, 188] width 239 height 14
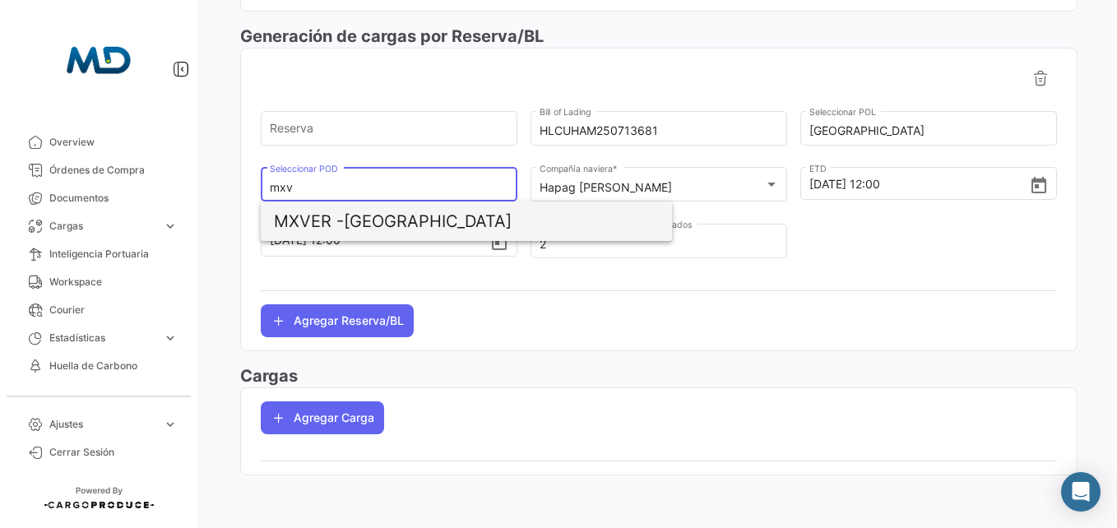
click at [419, 219] on span "MXVER - [GEOGRAPHIC_DATA]" at bounding box center [466, 221] width 385 height 39
type input "[GEOGRAPHIC_DATA]"
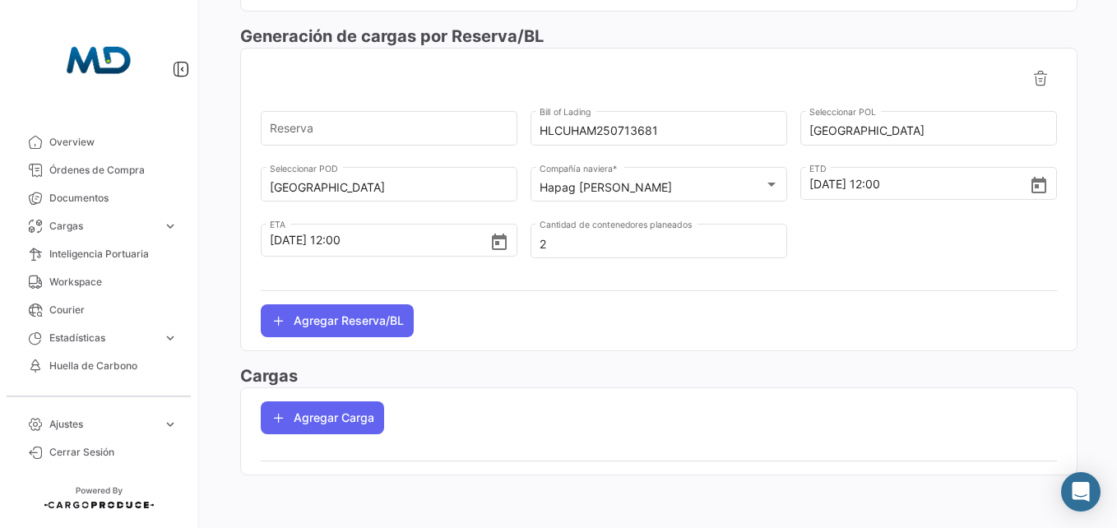
click at [558, 290] on mat-divider at bounding box center [659, 290] width 796 height 1
click at [339, 430] on button "Agregar Carga" at bounding box center [322, 417] width 123 height 33
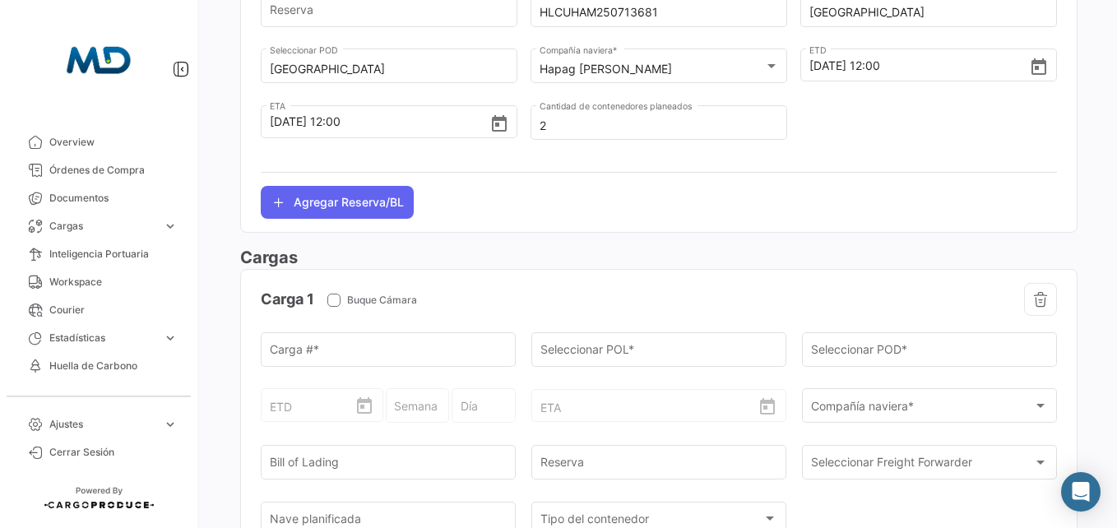
scroll to position [991, 0]
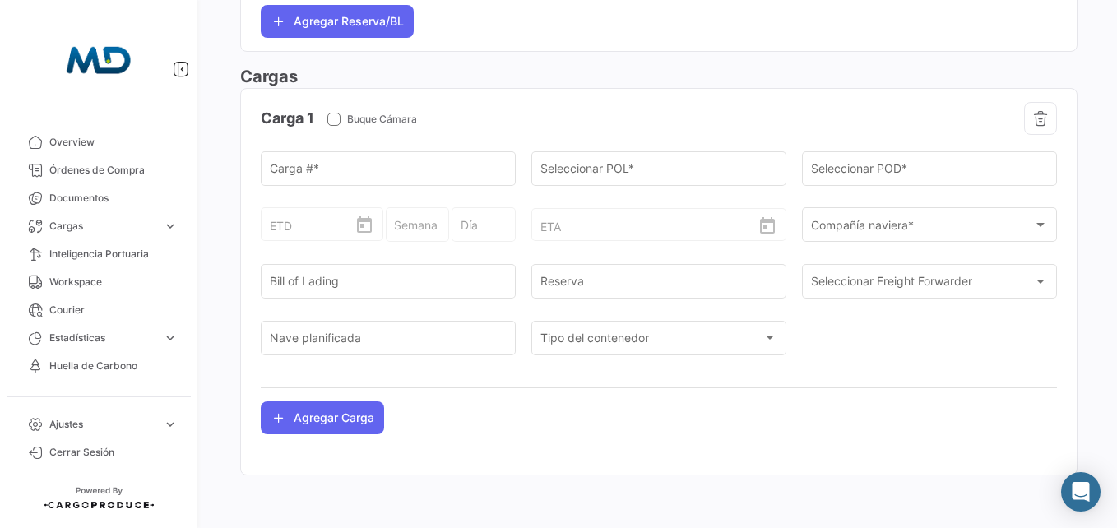
click at [332, 181] on div "ETD" at bounding box center [322, 210] width 105 height 61
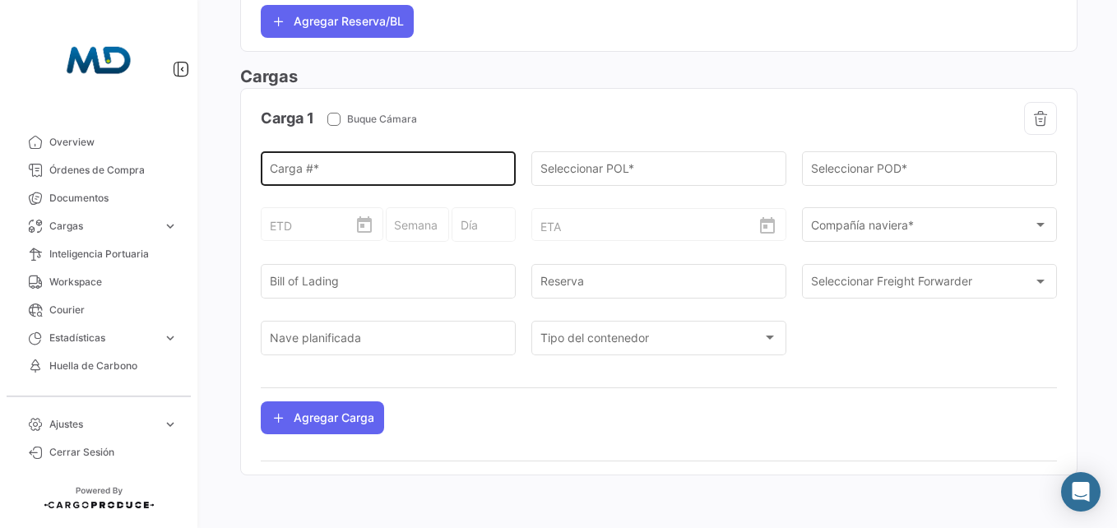
click at [332, 174] on input "Carga # *" at bounding box center [389, 172] width 238 height 14
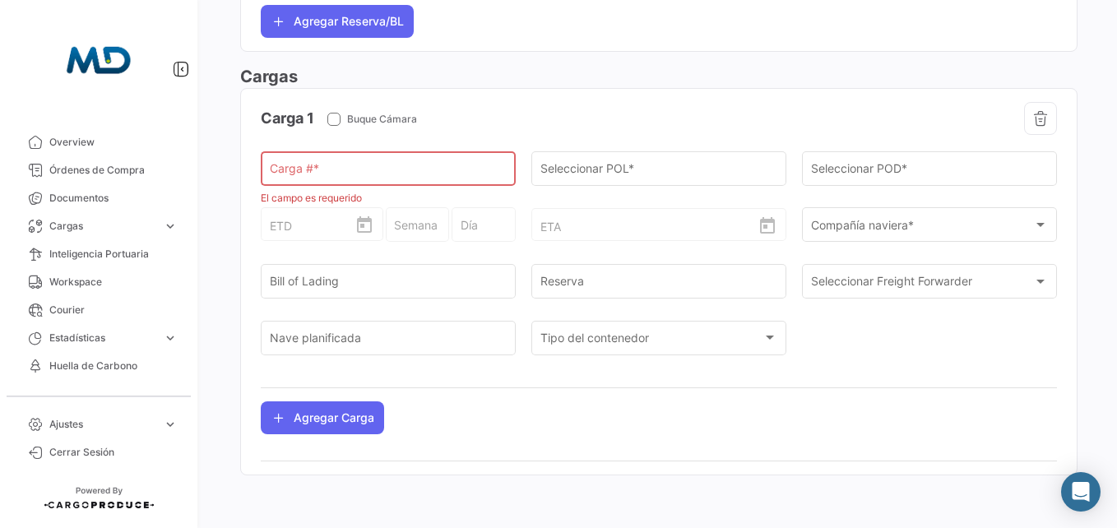
click at [332, 176] on input "Carga # *" at bounding box center [389, 172] width 238 height 14
paste input "HLBU3311145"
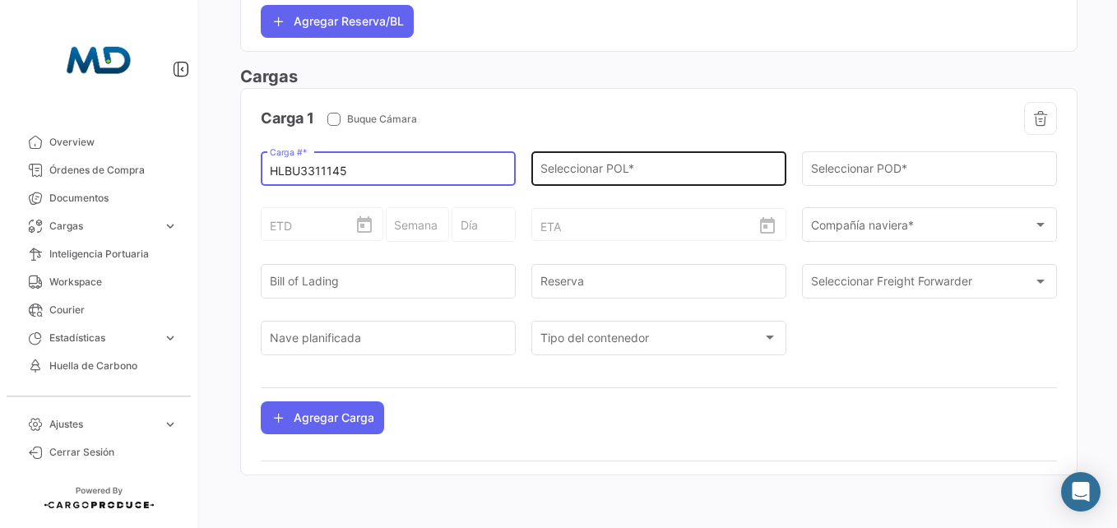
type input "HLBU3311145"
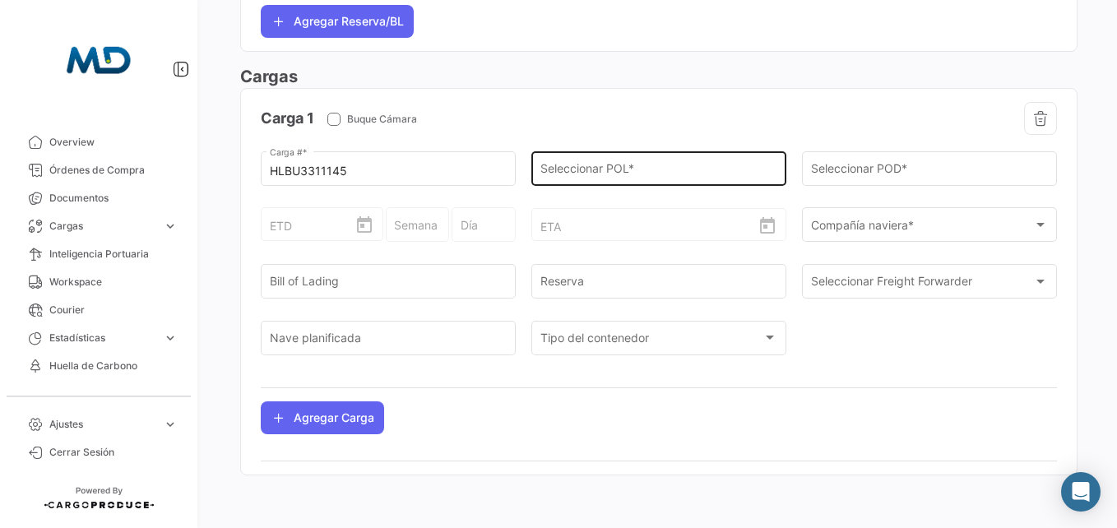
click at [552, 159] on div "Seleccionar POL *" at bounding box center [660, 167] width 238 height 38
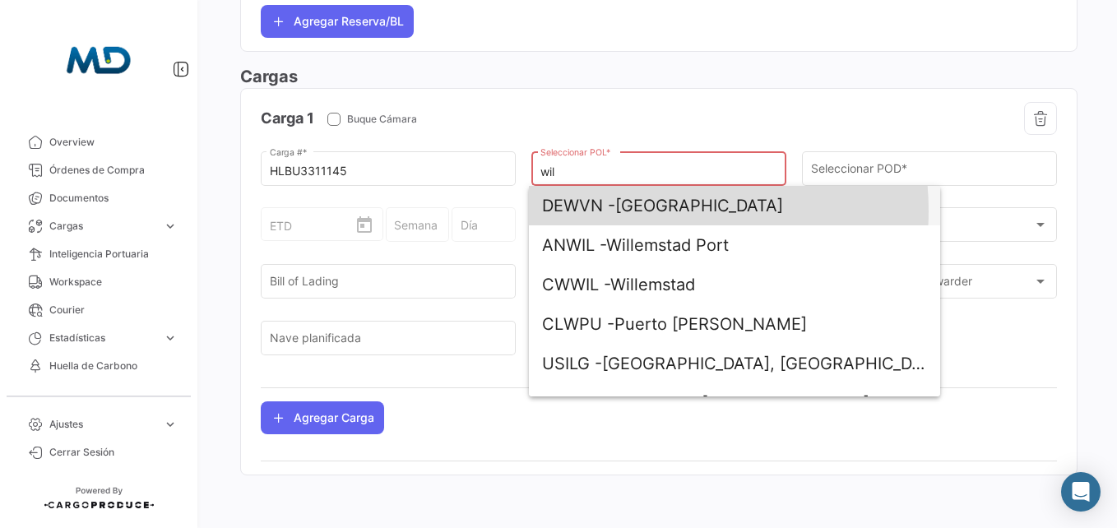
click at [646, 211] on span "DEWVN - [GEOGRAPHIC_DATA]" at bounding box center [734, 205] width 385 height 39
type input "[GEOGRAPHIC_DATA]"
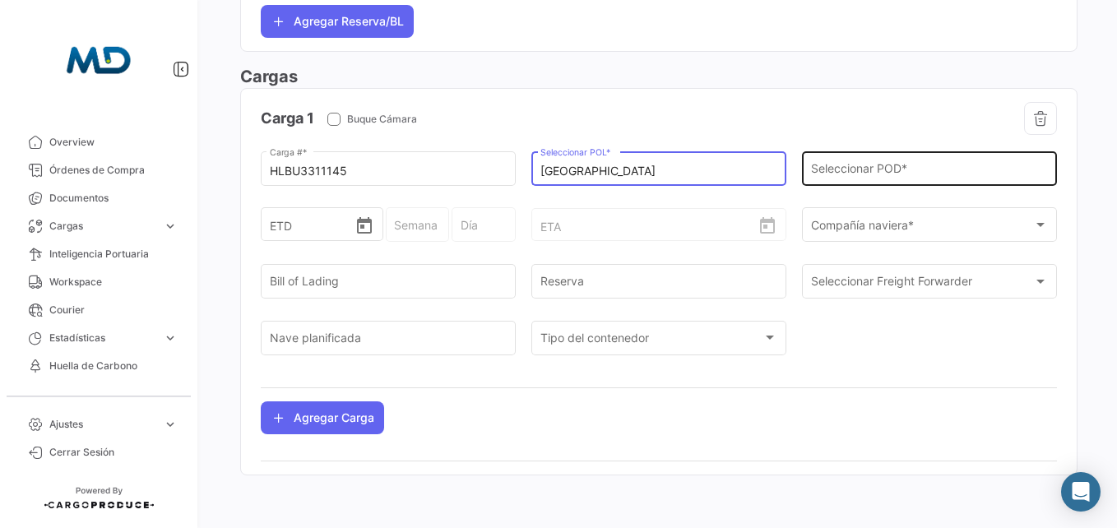
click at [878, 173] on input "Seleccionar POD *" at bounding box center [930, 172] width 238 height 14
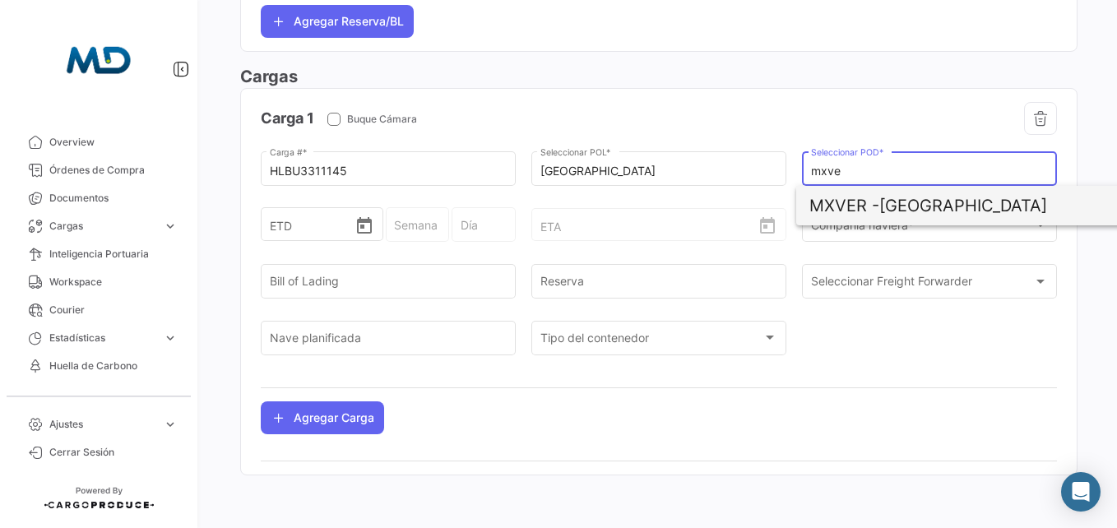
click at [888, 189] on span "MXVER - [GEOGRAPHIC_DATA]" at bounding box center [1002, 205] width 385 height 39
type input "[GEOGRAPHIC_DATA]"
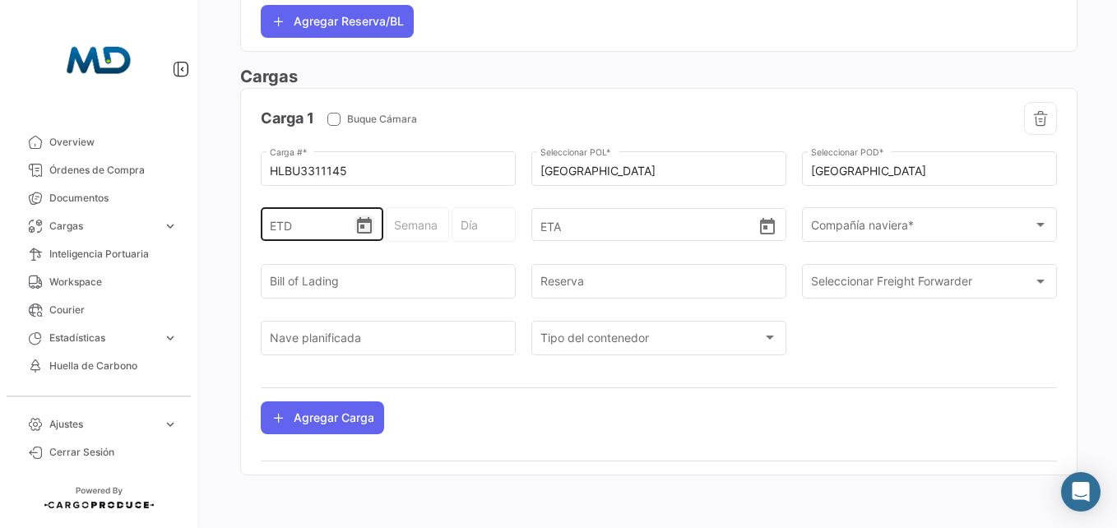
click at [369, 230] on icon "Open calendar" at bounding box center [364, 225] width 15 height 16
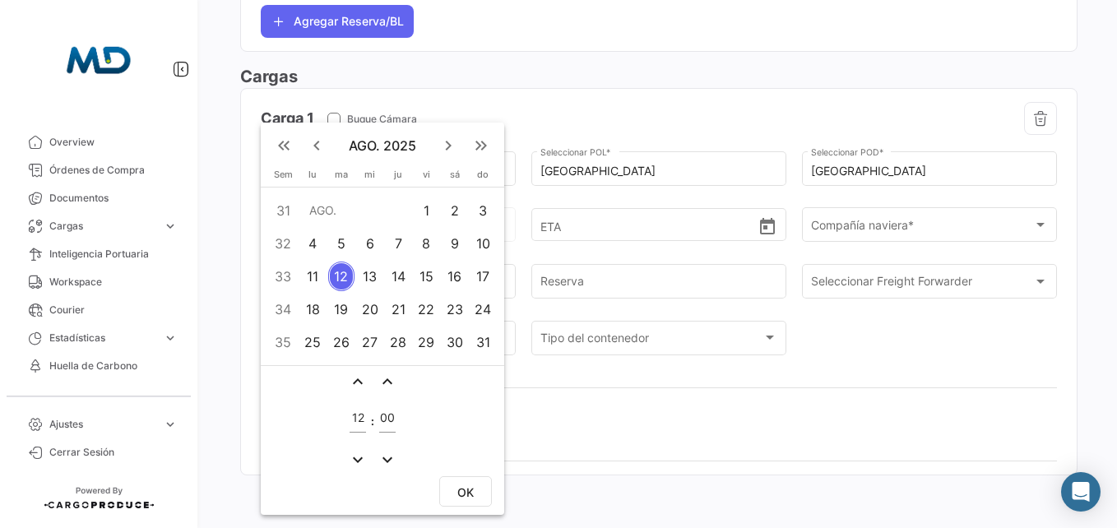
click at [321, 279] on div "11" at bounding box center [313, 277] width 26 height 30
click at [468, 490] on span "OK" at bounding box center [465, 492] width 16 height 14
type input "[DATE] 12:00"
type input "33 - 2025"
type input "Lunes"
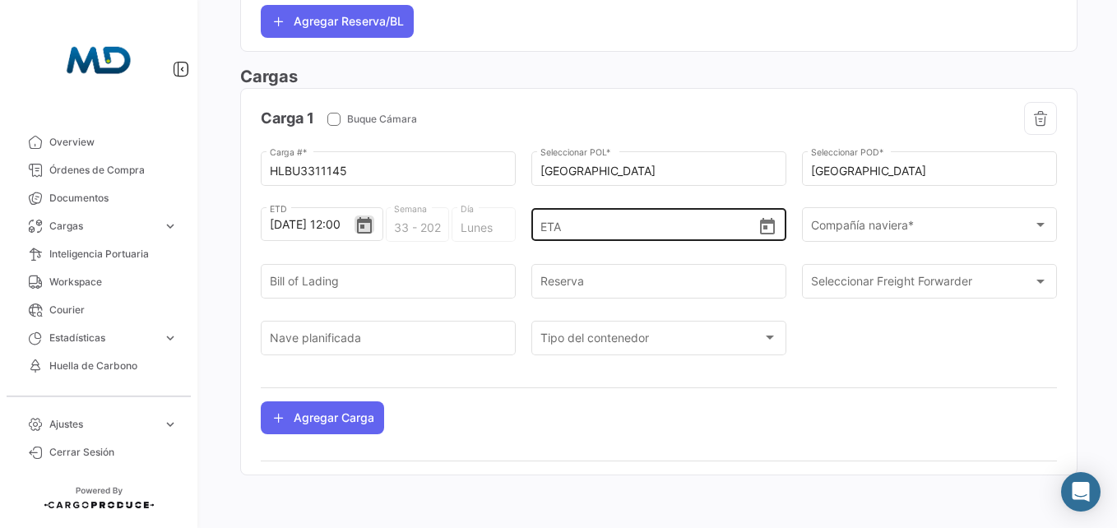
click at [766, 227] on icon "Open calendar" at bounding box center [768, 227] width 20 height 20
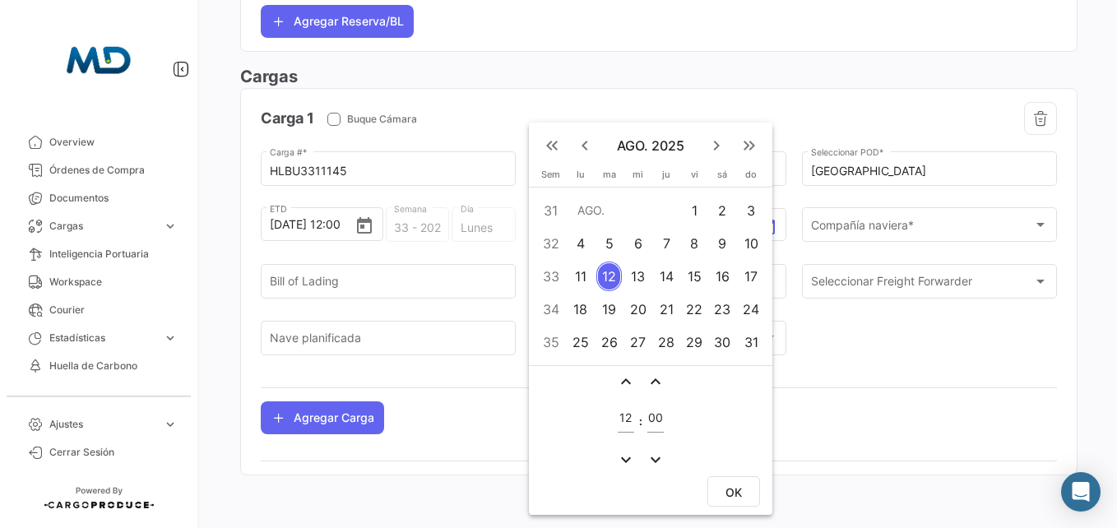
click at [578, 333] on div "25" at bounding box center [581, 342] width 26 height 30
click at [731, 493] on span "OK" at bounding box center [734, 492] width 16 height 14
type input "[DATE] 12:00"
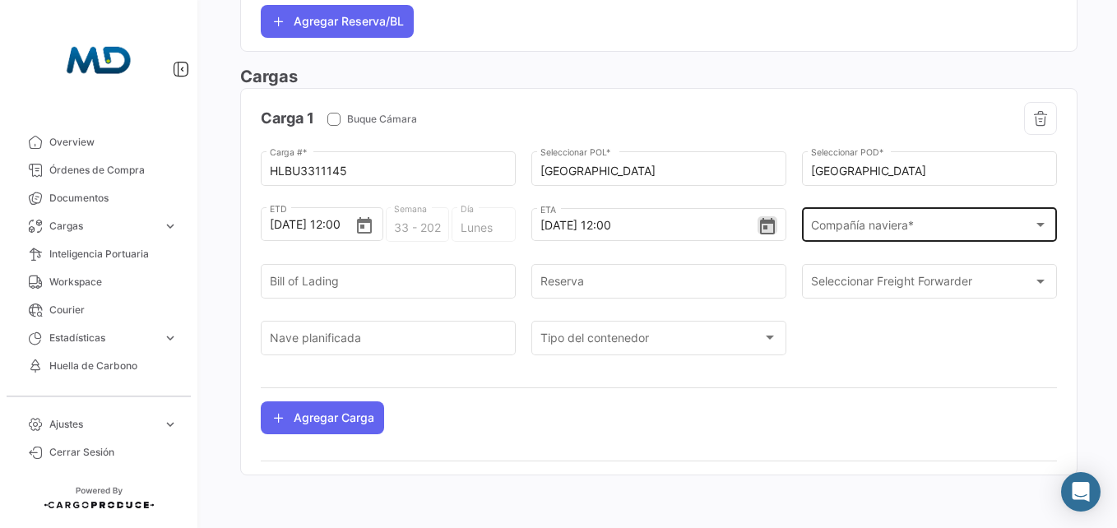
click at [841, 225] on span "Compañía naviera *" at bounding box center [922, 228] width 223 height 14
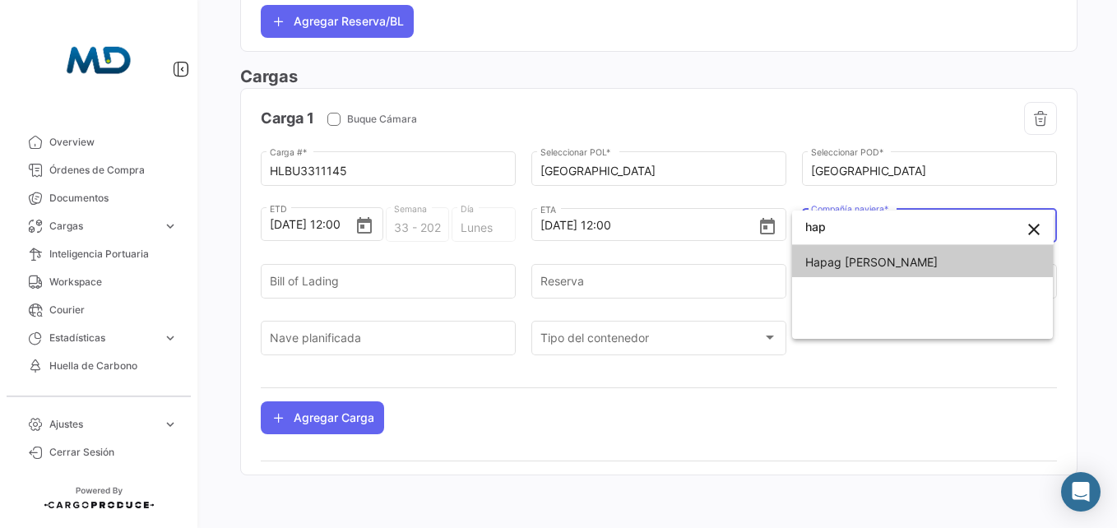
type input "hap"
click at [854, 267] on span "Hapag [PERSON_NAME]" at bounding box center [871, 262] width 132 height 14
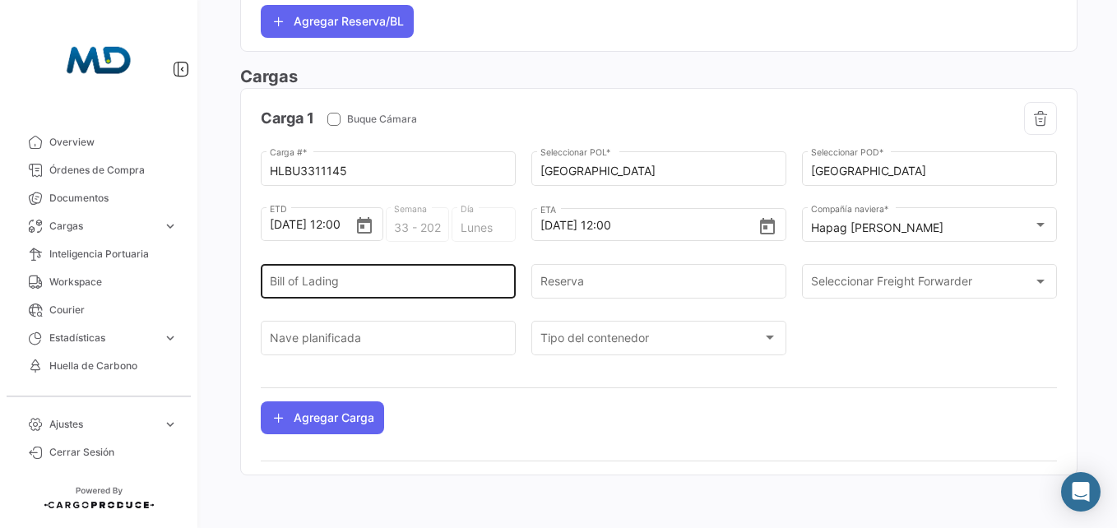
click at [393, 269] on div "Bill of Lading" at bounding box center [389, 280] width 238 height 38
click at [375, 271] on div "Bill of Lading" at bounding box center [389, 280] width 238 height 38
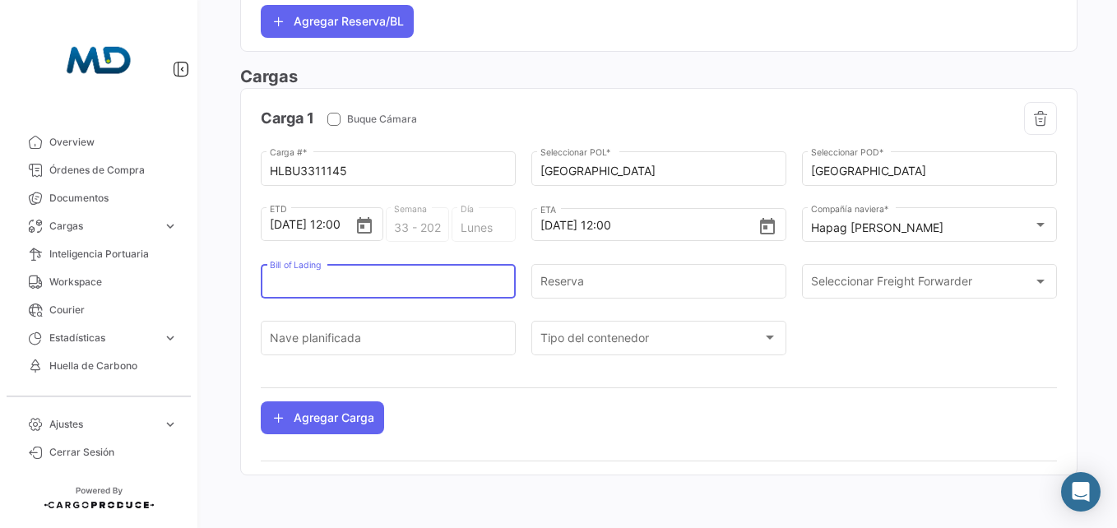
paste input "HLCUHAM250713681"
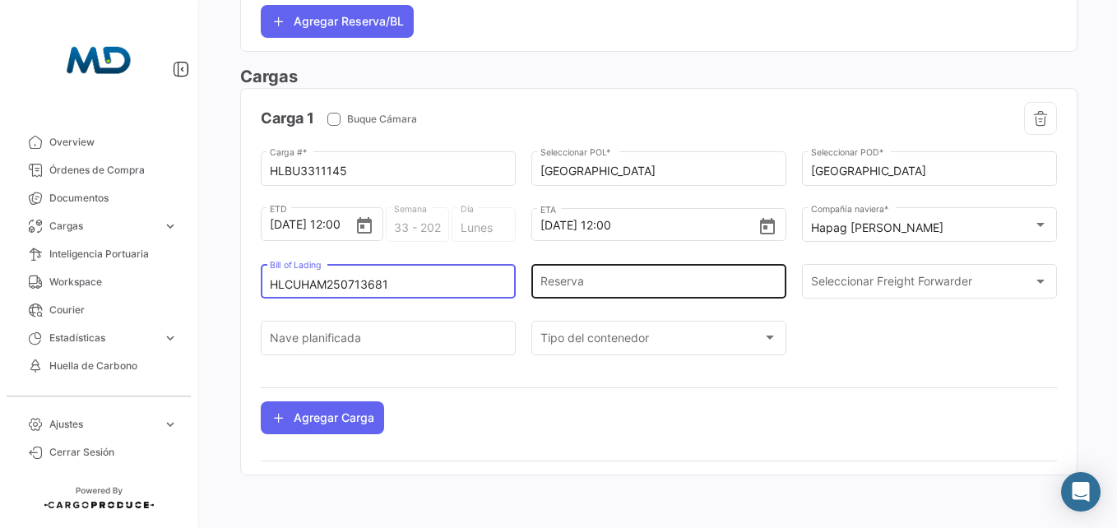
type input "HLCUHAM250713681"
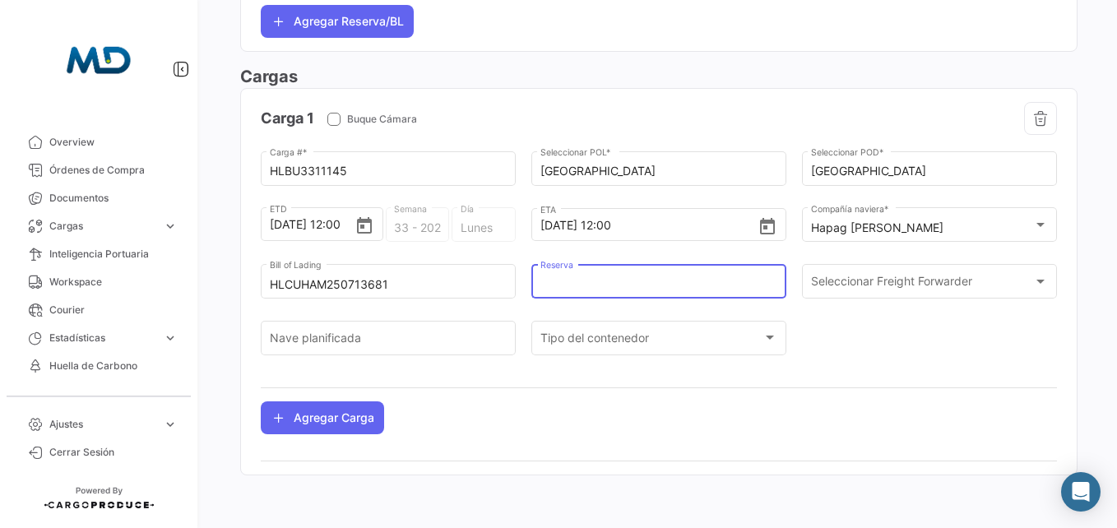
click at [578, 278] on input "Reserva" at bounding box center [660, 285] width 238 height 14
click at [928, 279] on span "Seleccionar Freight Forwarder" at bounding box center [922, 285] width 223 height 14
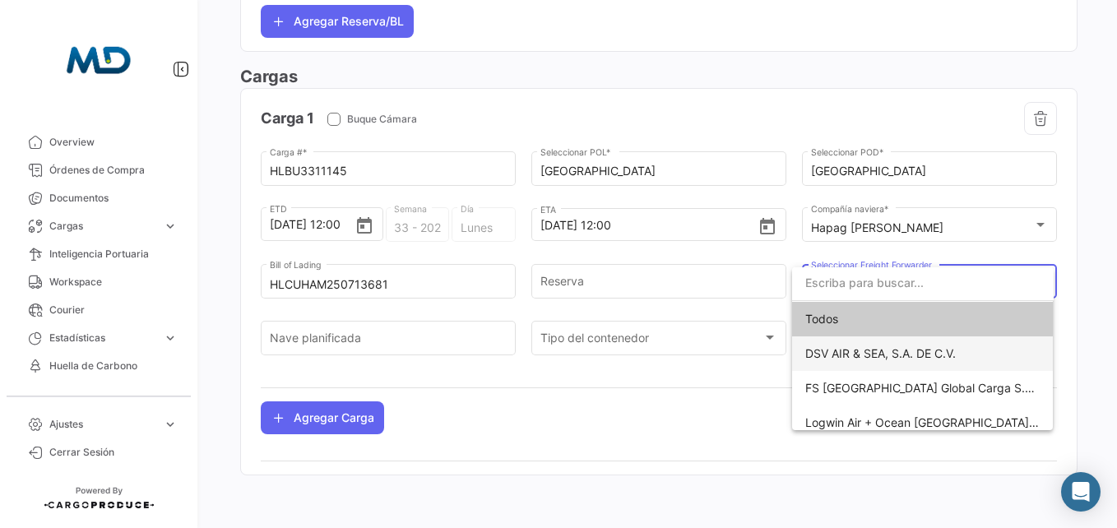
click at [918, 344] on span "DSV AIR & SEA, S.A. DE C.V." at bounding box center [922, 353] width 235 height 35
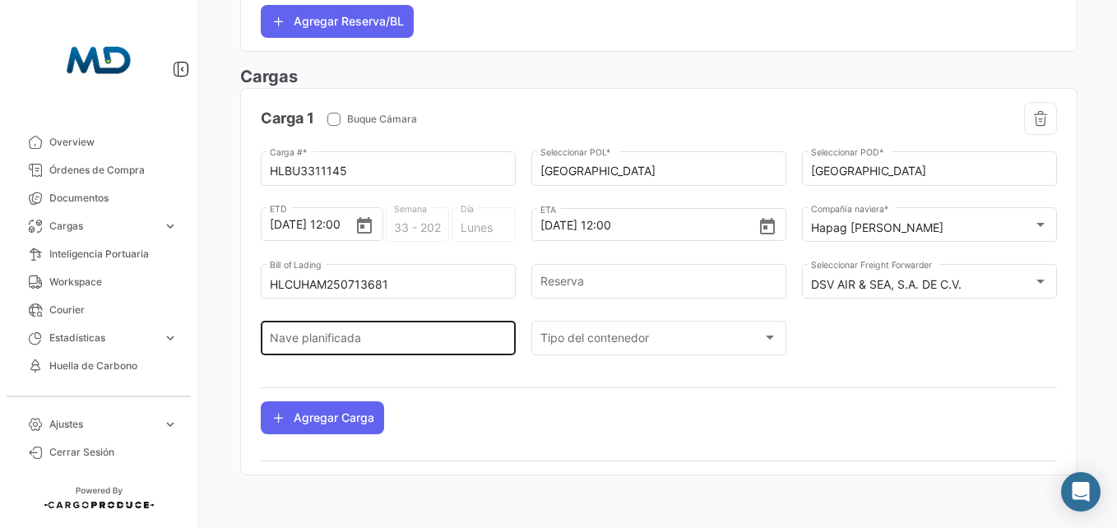
click at [446, 332] on div "Nave planificada" at bounding box center [389, 337] width 238 height 38
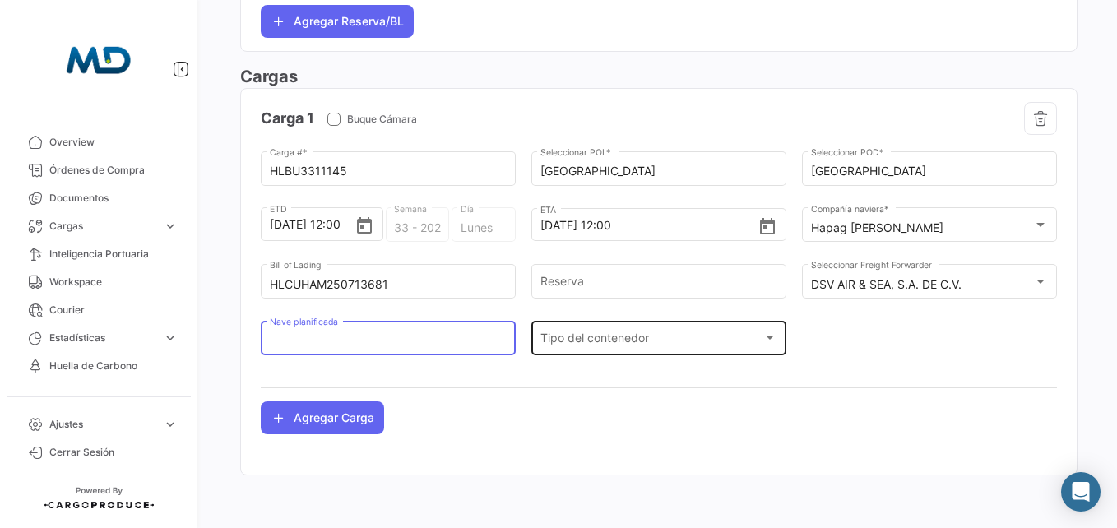
click at [561, 337] on span "Tipo del contenedor" at bounding box center [652, 341] width 223 height 14
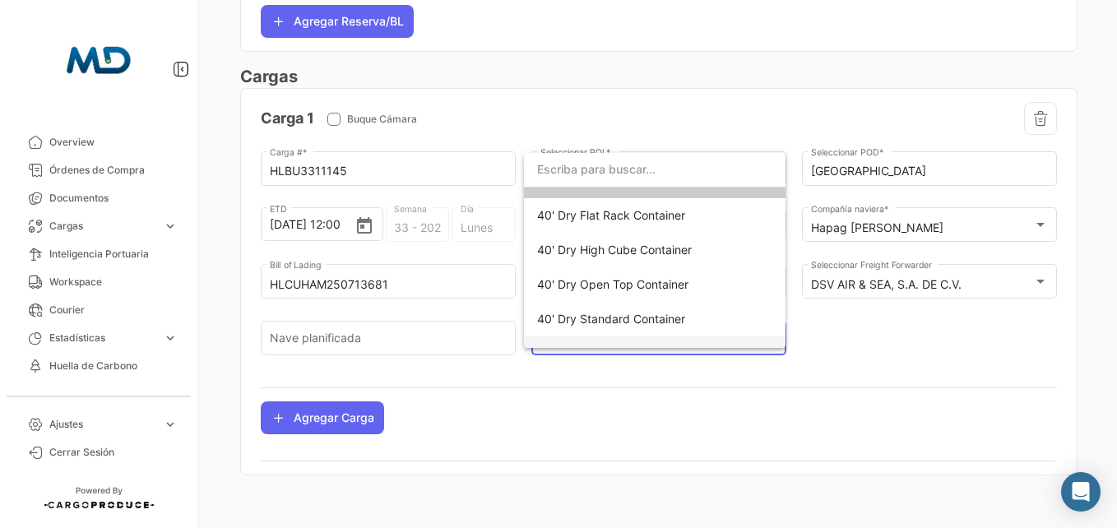
scroll to position [0, 0]
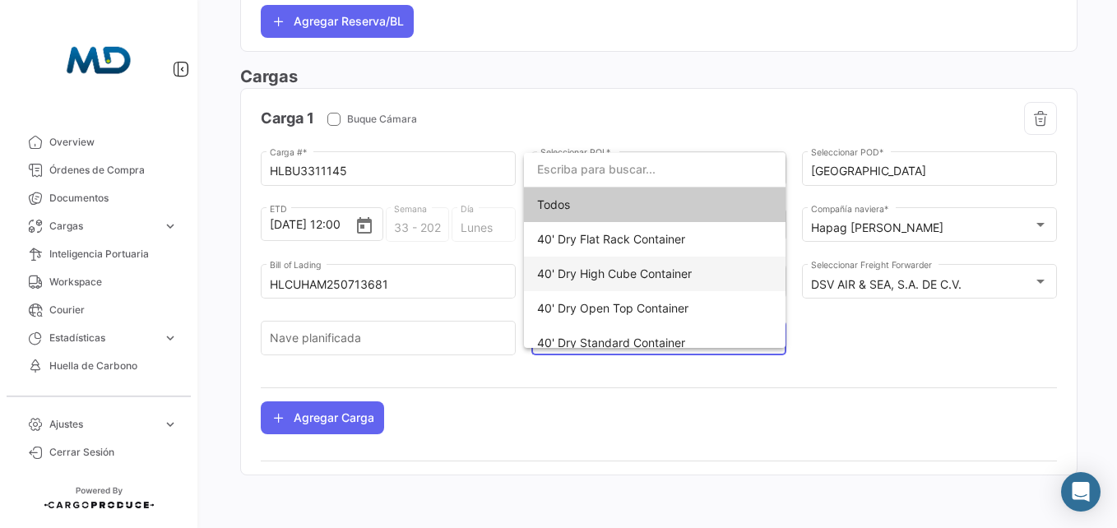
click at [634, 272] on span "40' Dry High Cube Container" at bounding box center [614, 274] width 155 height 14
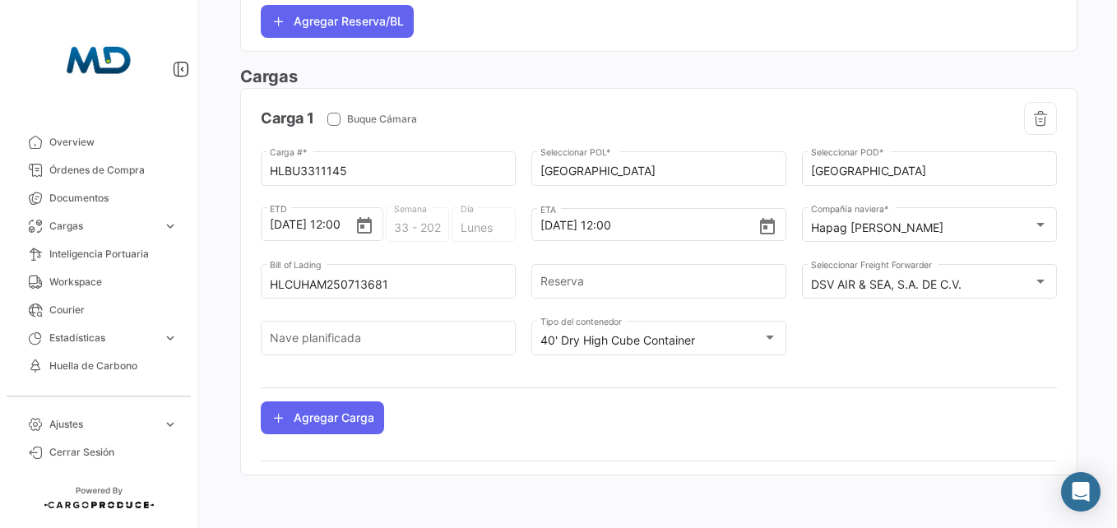
click at [867, 322] on div "HLBU3311145 Carga # * Wilhelmshaven Seleccionar POL * Veracruz Seleccionar POD …" at bounding box center [659, 261] width 796 height 226
click at [350, 419] on button "Agregar Carga" at bounding box center [322, 417] width 123 height 33
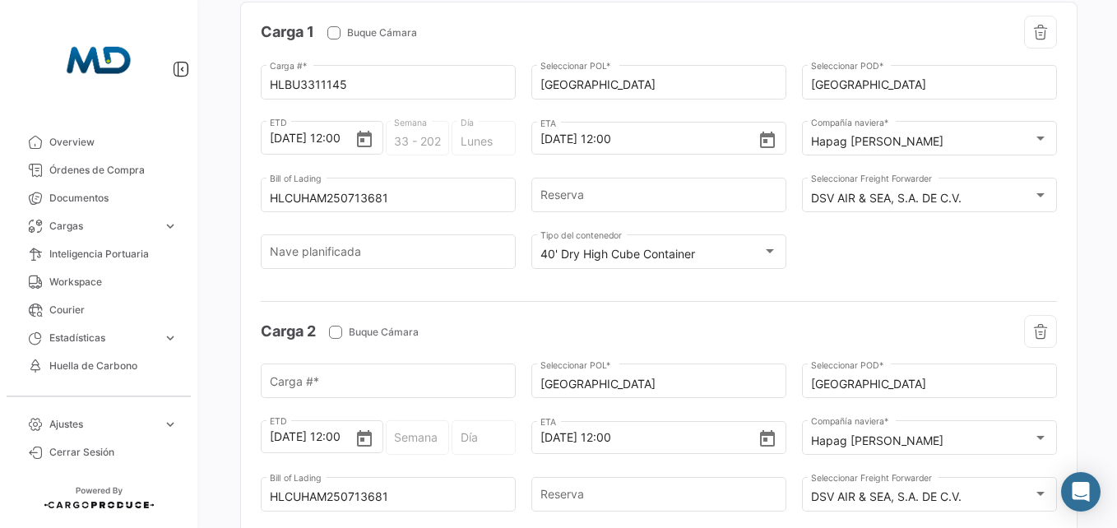
scroll to position [1073, 0]
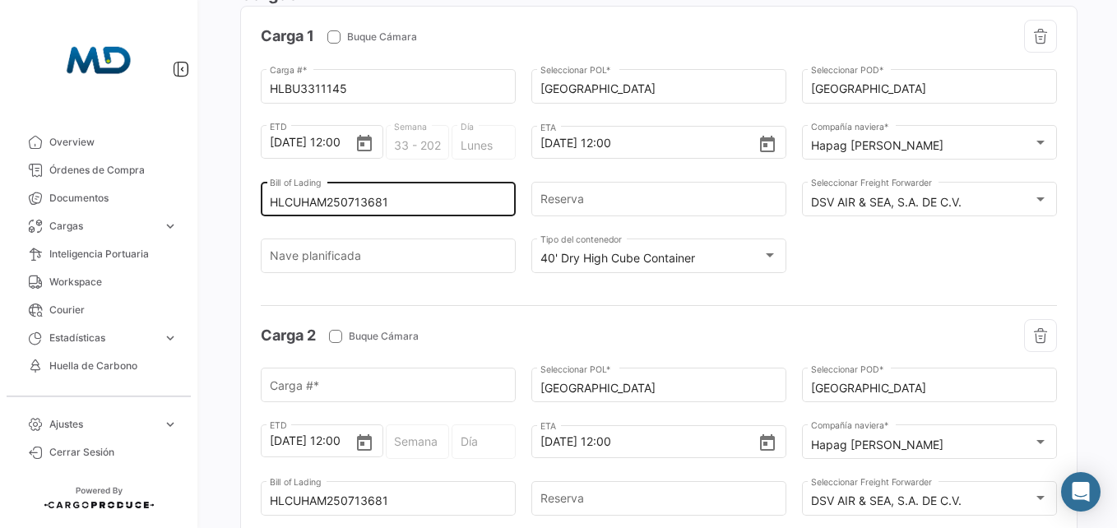
click at [389, 202] on input "HLCUHAM250713681" at bounding box center [389, 203] width 238 height 14
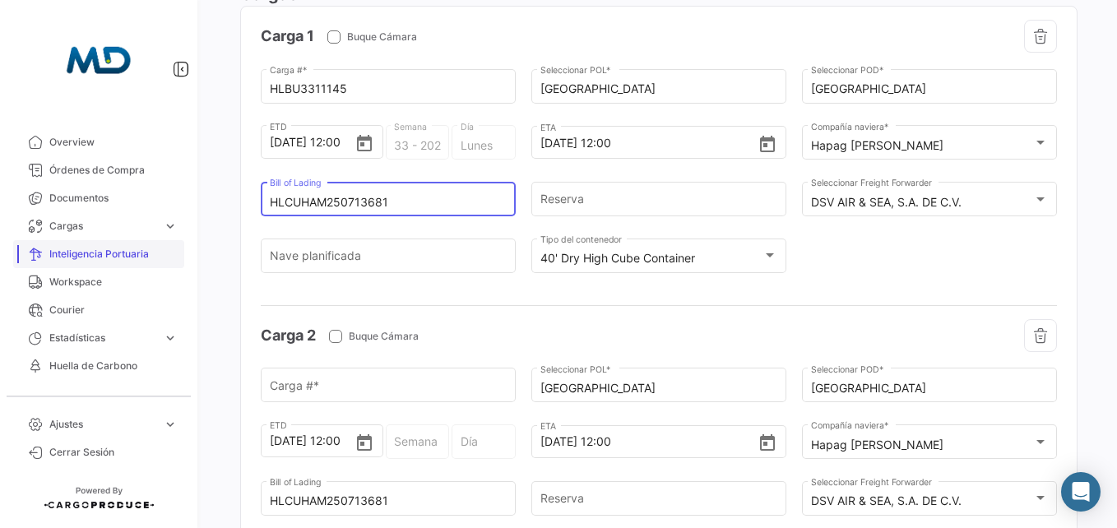
drag, startPoint x: 386, startPoint y: 207, endPoint x: 124, endPoint y: 248, distance: 265.0
click at [124, 248] on mat-sidenav-container "Overview Órdenes de Compra Documentos Cargas expand_more Cargas Aéreas Cargas M…" at bounding box center [558, 264] width 1117 height 528
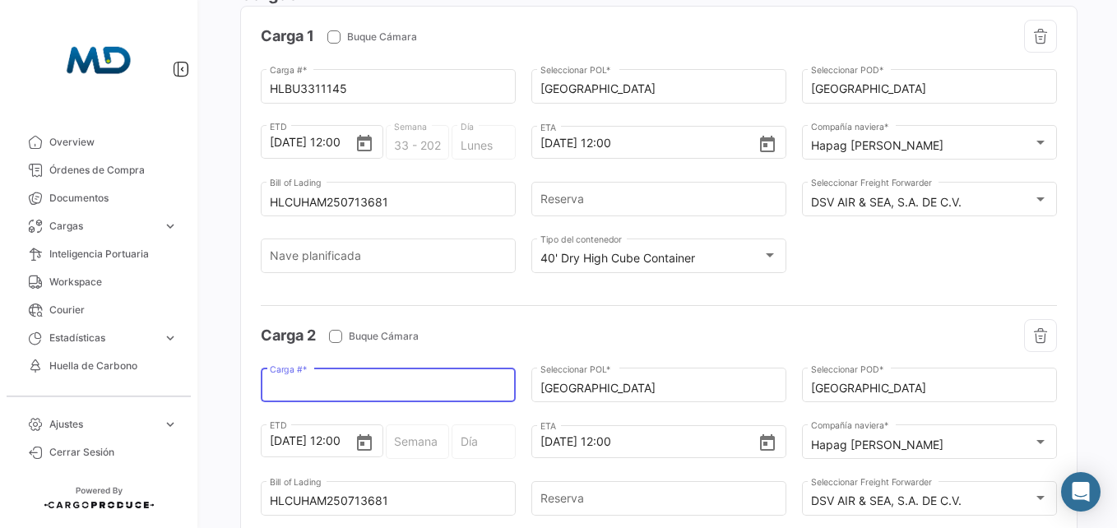
click at [350, 394] on input "Carga # *" at bounding box center [389, 389] width 238 height 14
paste input "HLCUHAM250713681"
type input "HLCUHAM250713681"
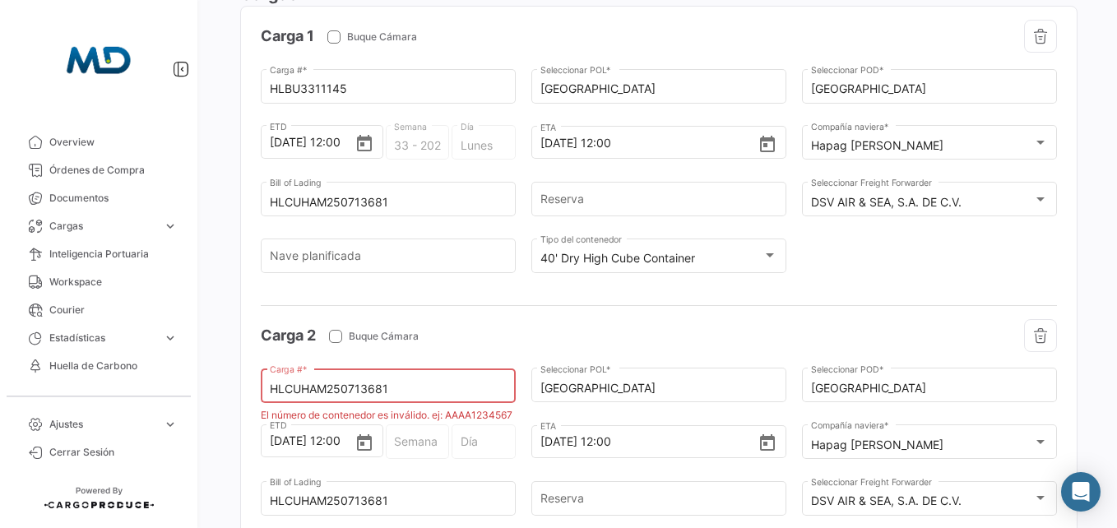
scroll to position [1155, 0]
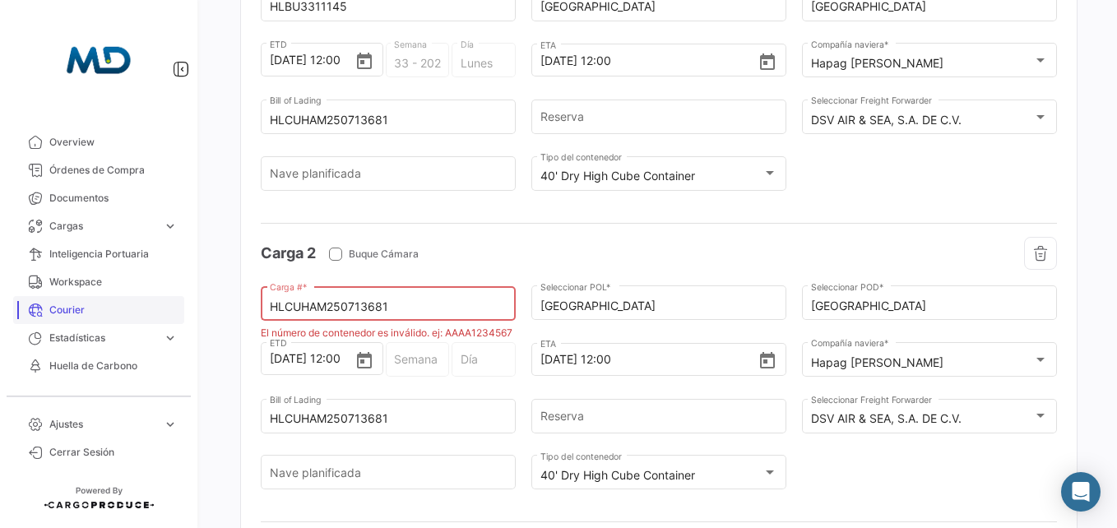
drag, startPoint x: 426, startPoint y: 309, endPoint x: 166, endPoint y: 317, distance: 260.1
click at [166, 317] on mat-sidenav-container "Overview Órdenes de Compra Documentos Cargas expand_more Cargas Aéreas Cargas M…" at bounding box center [558, 264] width 1117 height 528
click at [336, 304] on input "Carga # *" at bounding box center [389, 307] width 238 height 14
paste input "UACU4046136"
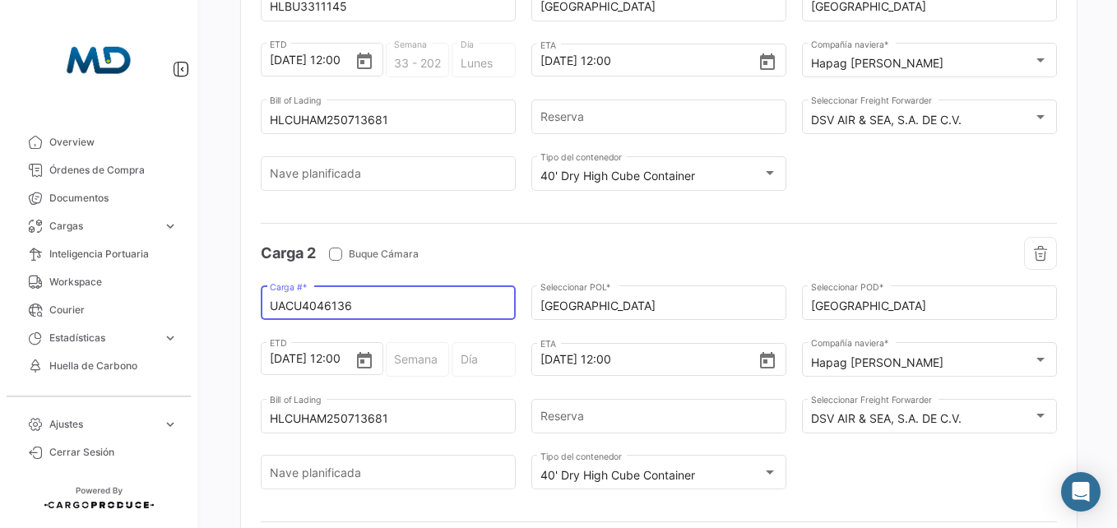
type input "UACU4046136"
click at [476, 262] on div "Carga 2 Buque Cámara" at bounding box center [460, 253] width 398 height 33
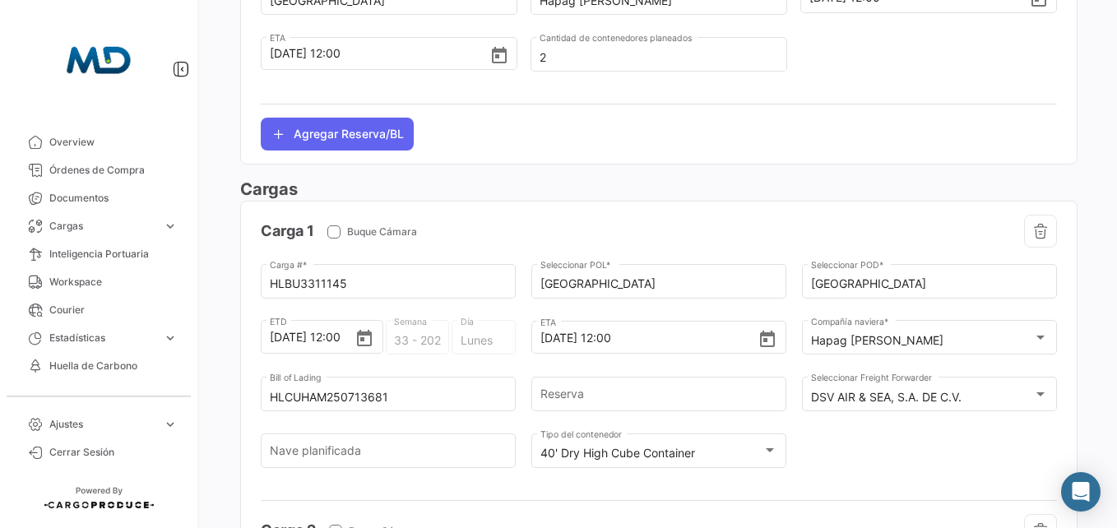
scroll to position [1289, 0]
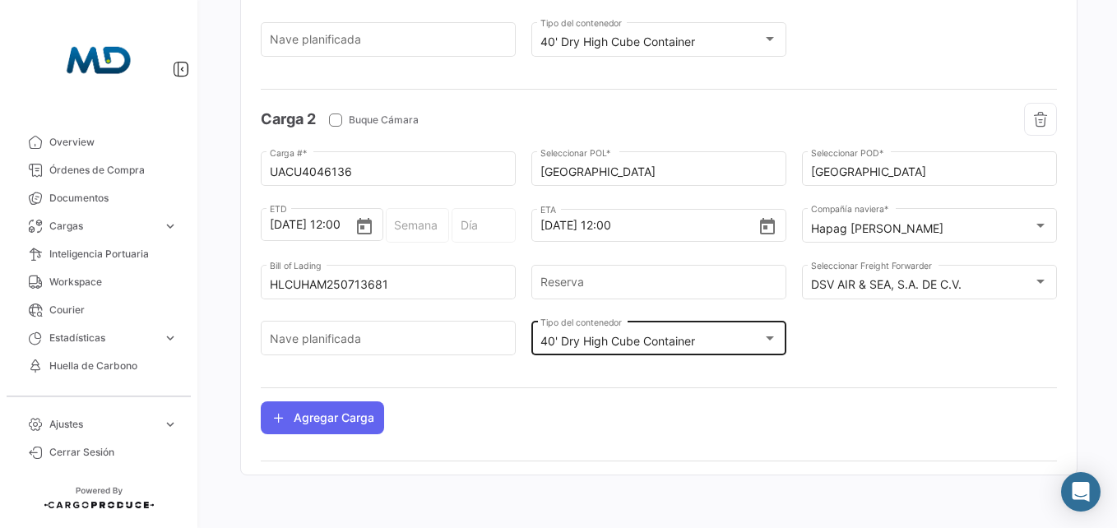
click at [615, 332] on div "40' Dry High Cube Container Tipo del contenedor" at bounding box center [660, 337] width 238 height 38
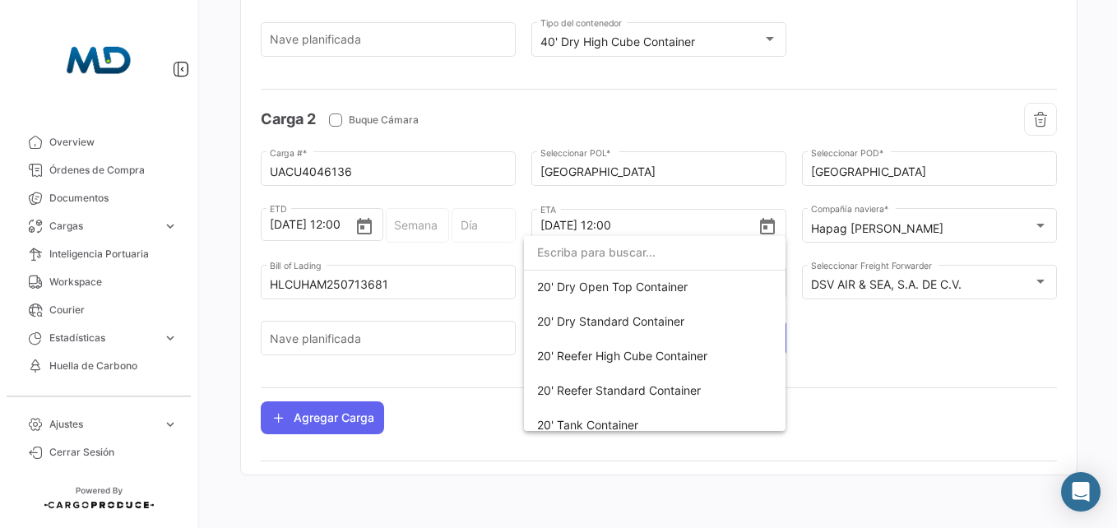
scroll to position [358, 0]
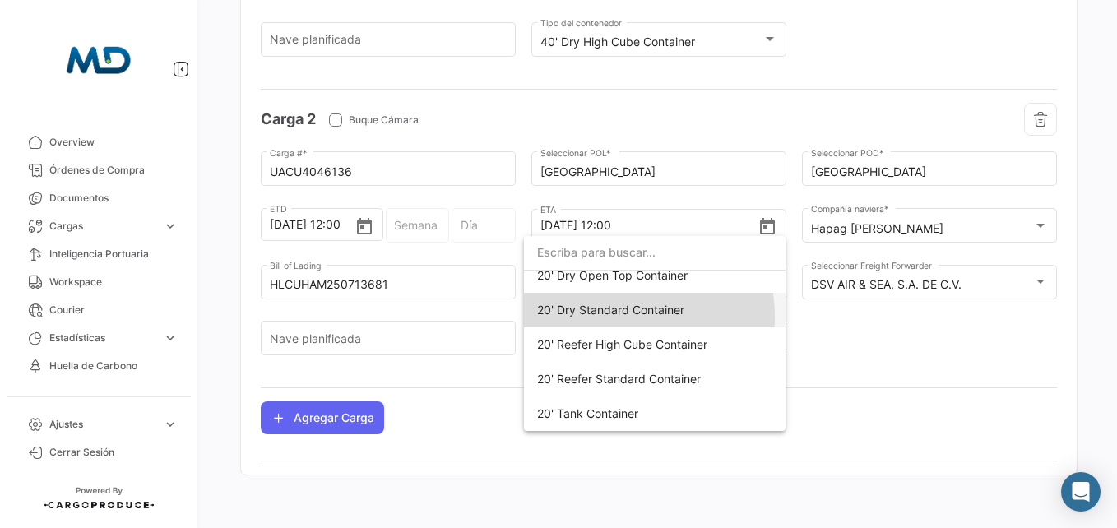
click at [611, 317] on span "20' Dry Standard Container" at bounding box center [654, 310] width 235 height 35
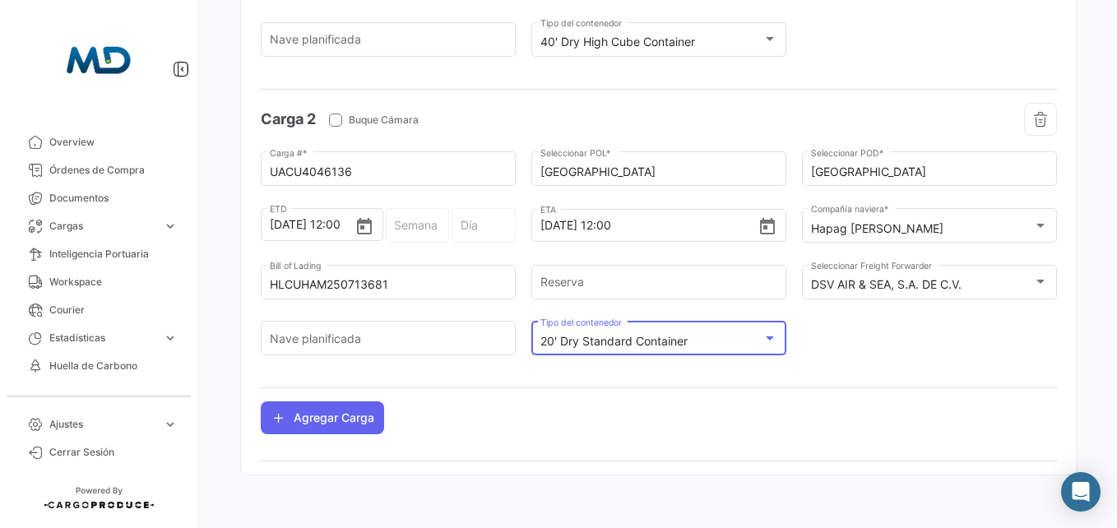
click at [618, 339] on mat-select-trigger "20' Dry Standard Container" at bounding box center [614, 341] width 147 height 14
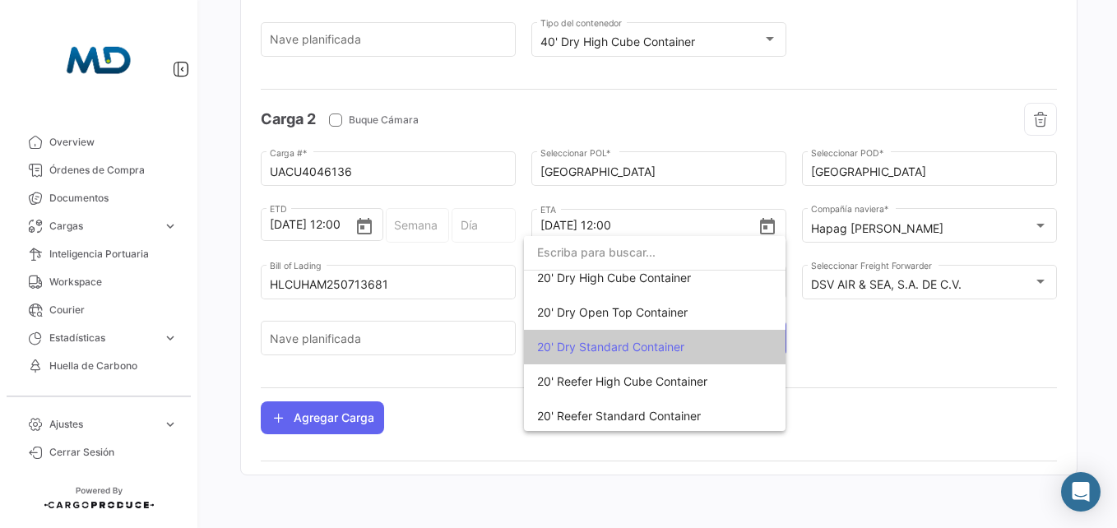
scroll to position [239, 0]
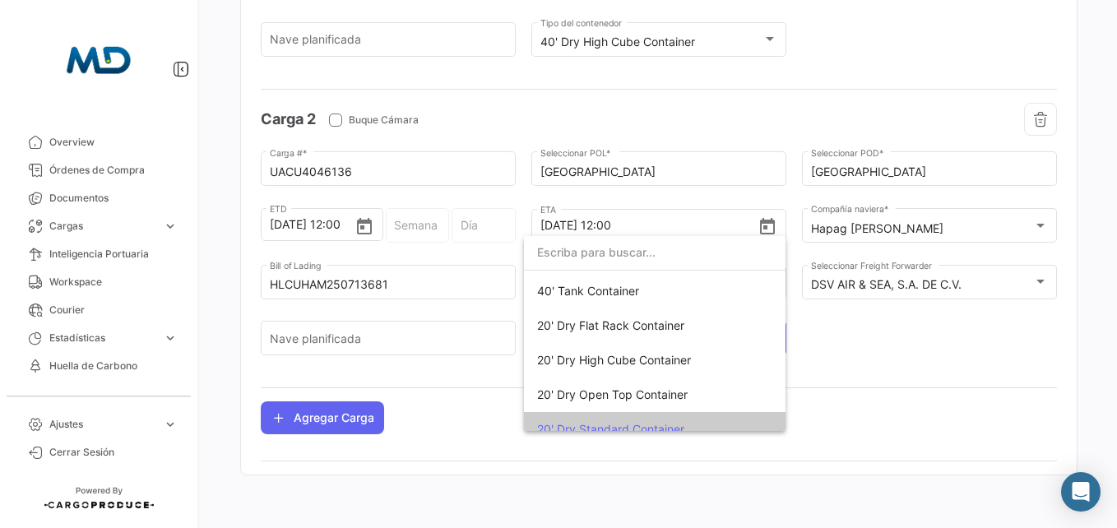
click at [596, 41] on div at bounding box center [558, 264] width 1117 height 528
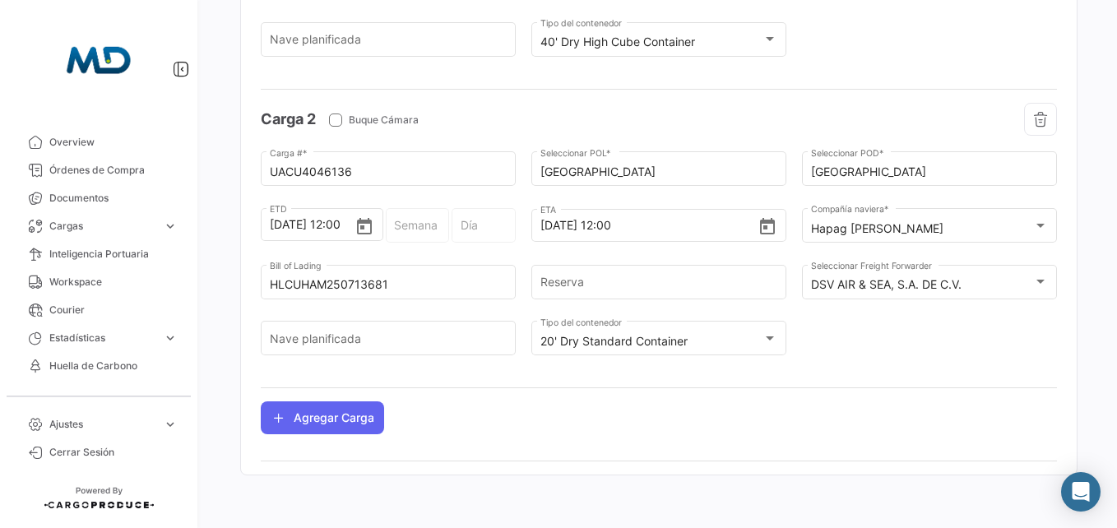
click at [596, 41] on mat-select-trigger "40' Dry High Cube Container" at bounding box center [618, 42] width 155 height 14
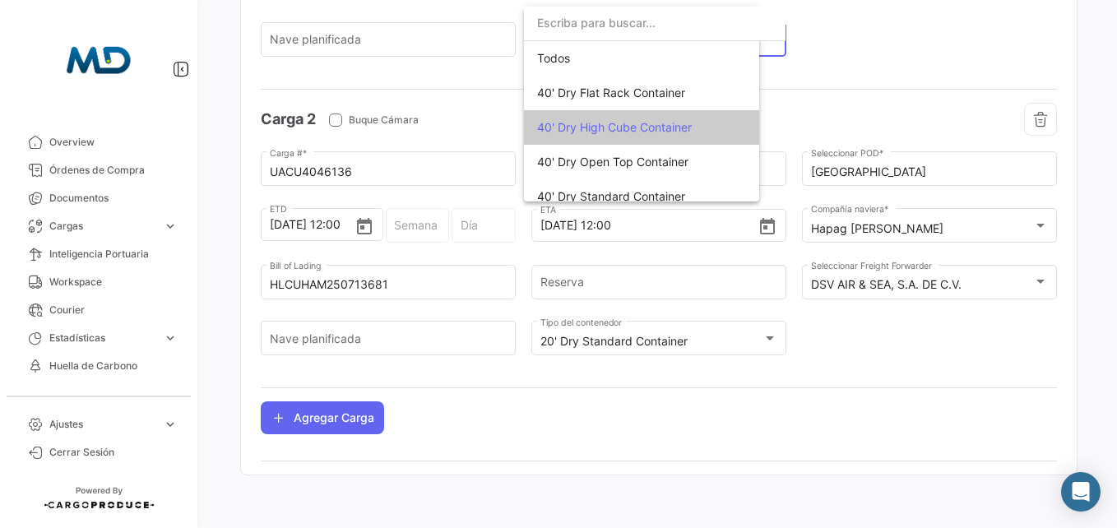
scroll to position [32, 0]
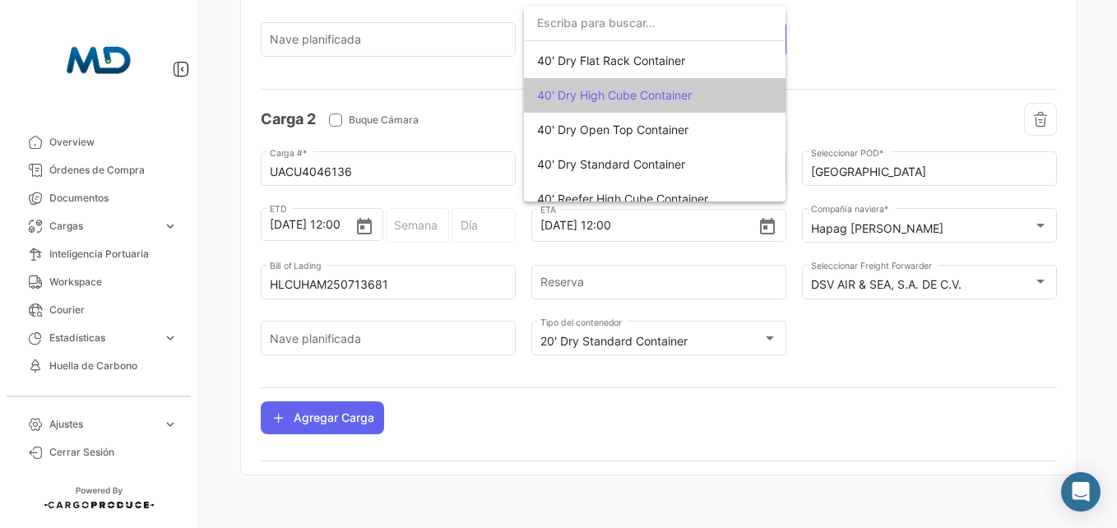
click at [828, 91] on div at bounding box center [558, 264] width 1117 height 528
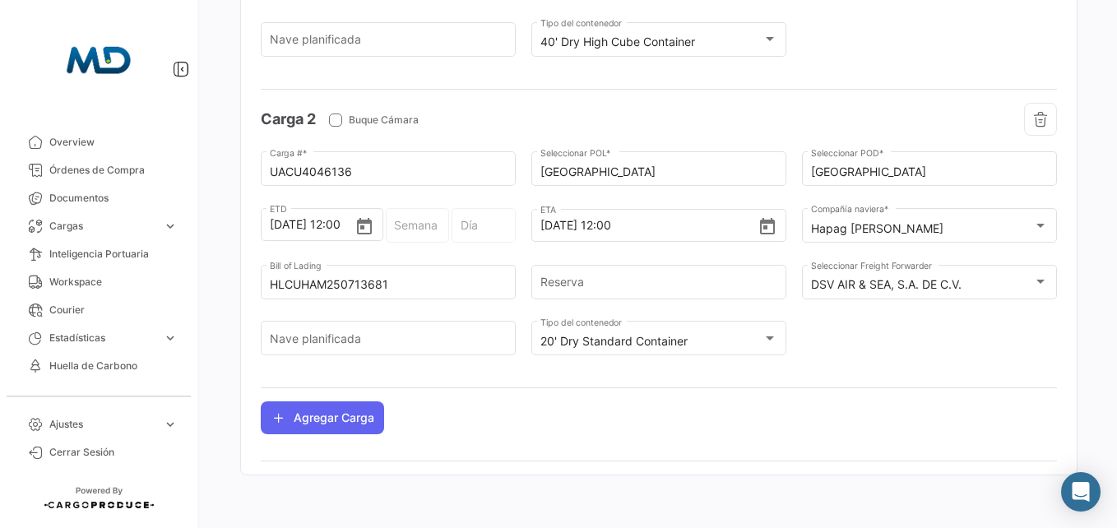
scroll to position [1207, 0]
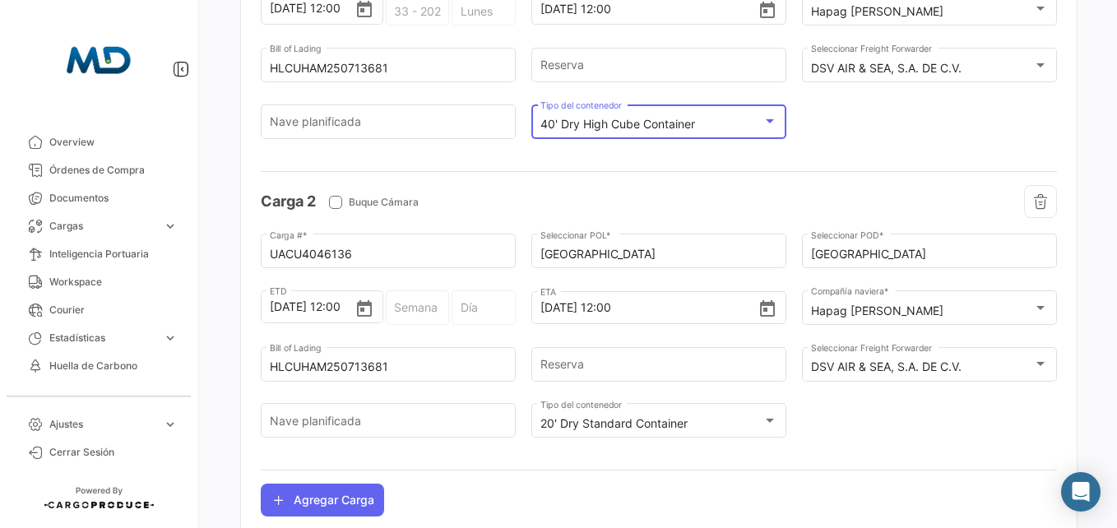
click at [699, 127] on div "40' Dry High Cube Container" at bounding box center [652, 125] width 223 height 14
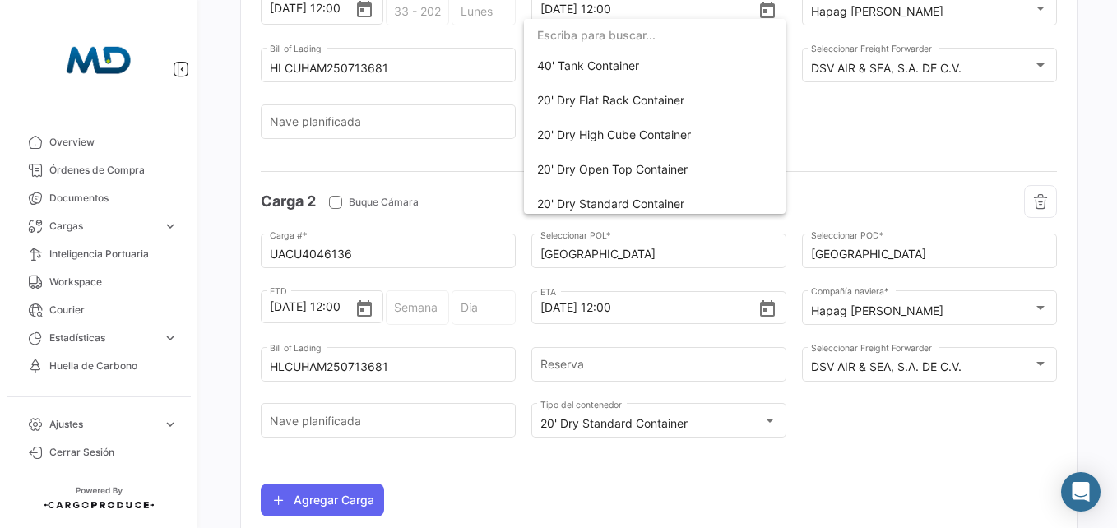
scroll to position [165, 0]
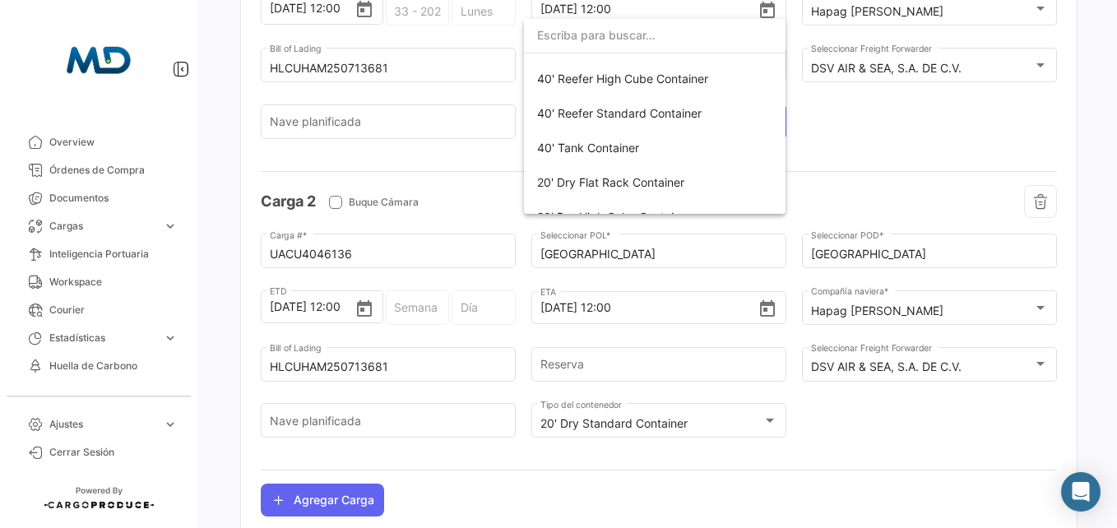
click at [675, 423] on div at bounding box center [558, 264] width 1117 height 528
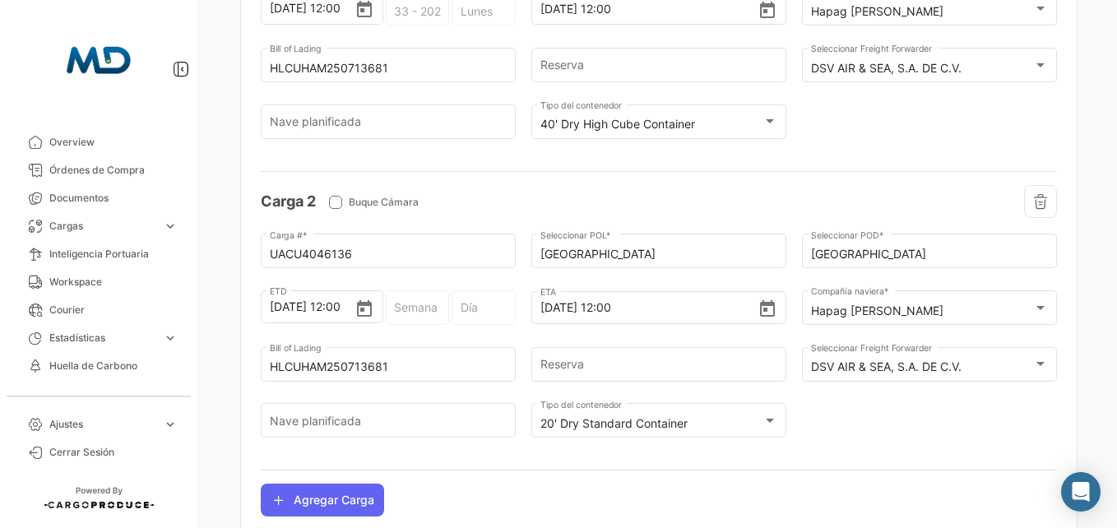
click at [675, 423] on mat-select-trigger "20' Dry Standard Container" at bounding box center [614, 423] width 147 height 14
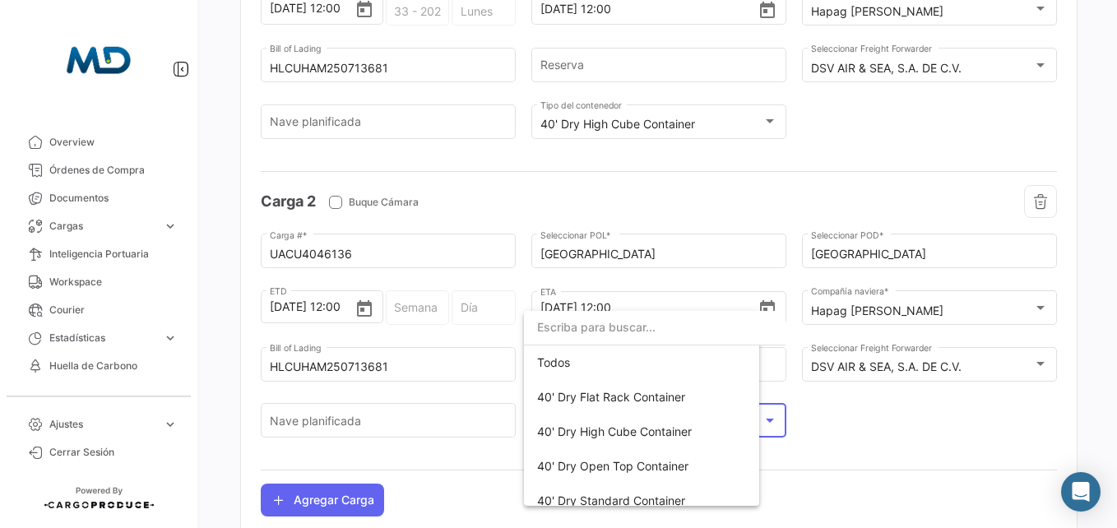
scroll to position [321, 0]
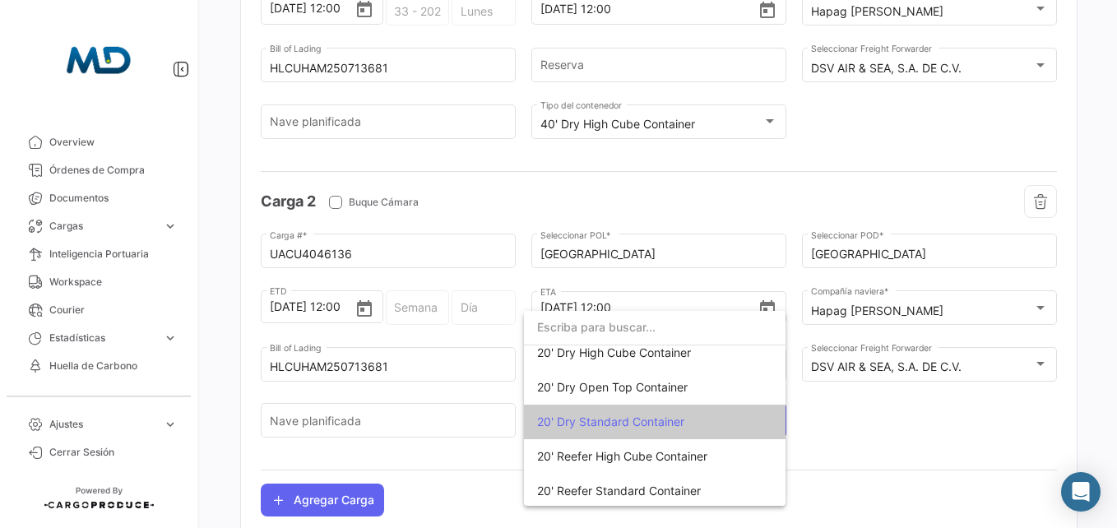
click at [819, 412] on div at bounding box center [558, 264] width 1117 height 528
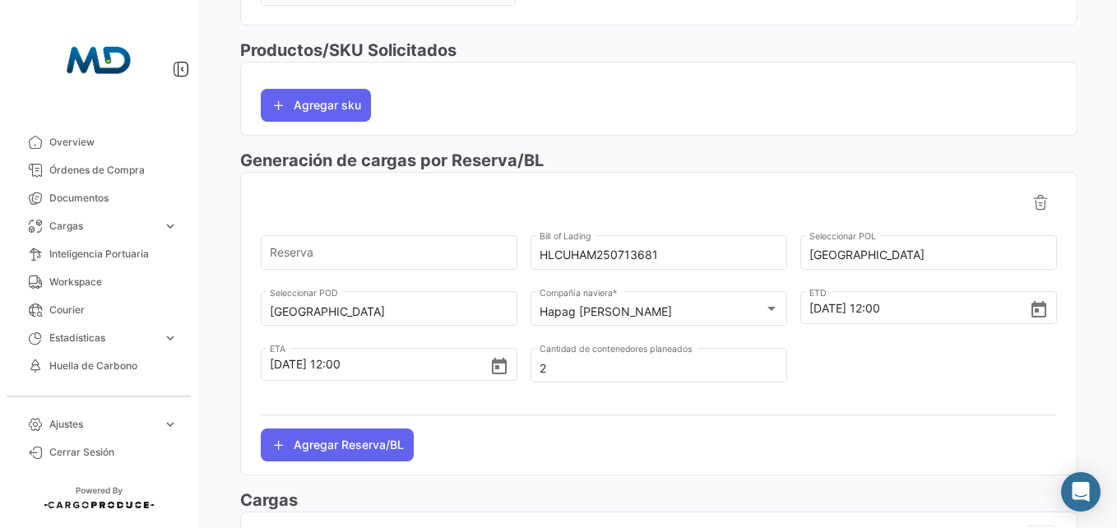
scroll to position [576, 0]
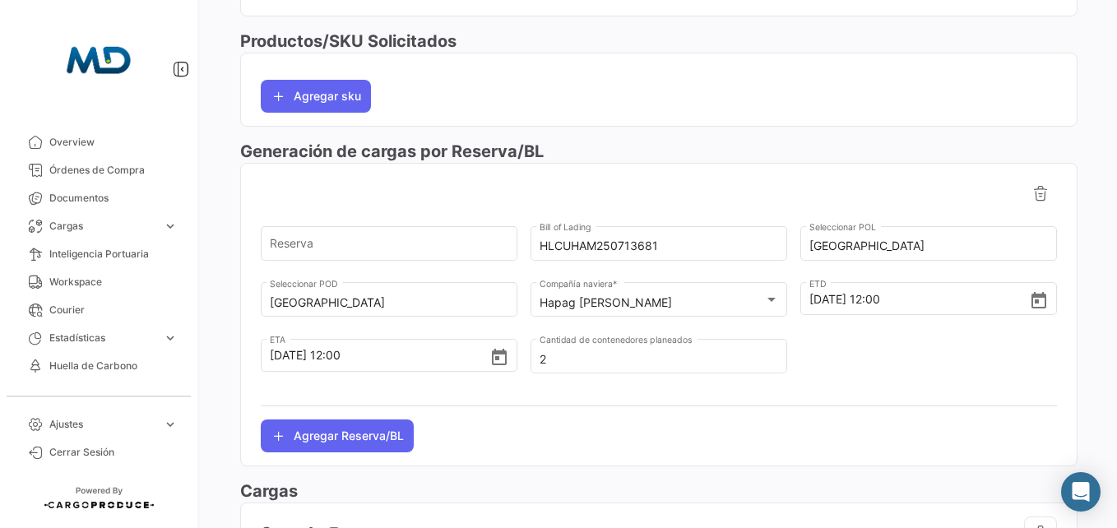
click at [915, 131] on div "Productos/SKU Solicitados Agregar sku" at bounding box center [659, 85] width 838 height 110
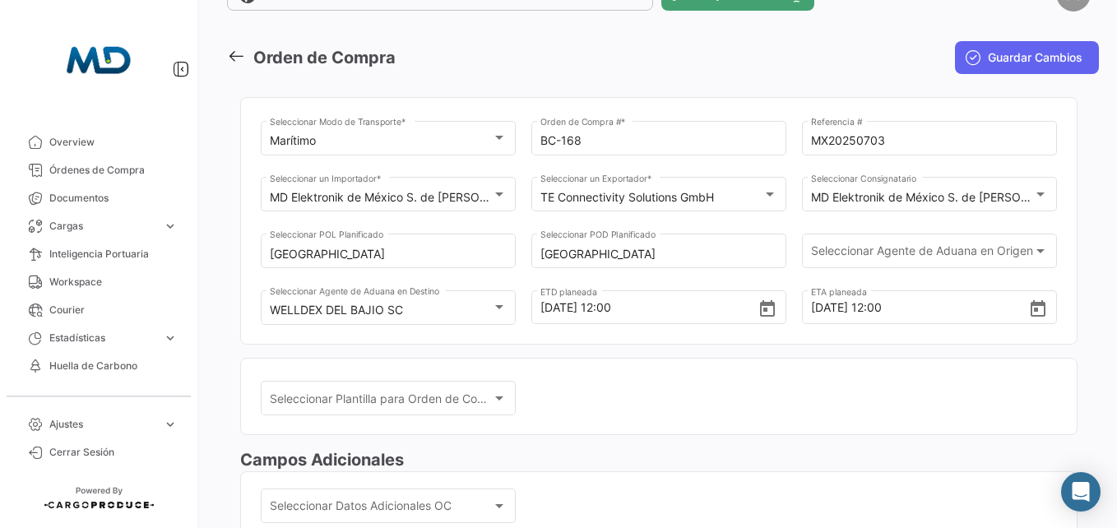
scroll to position [0, 0]
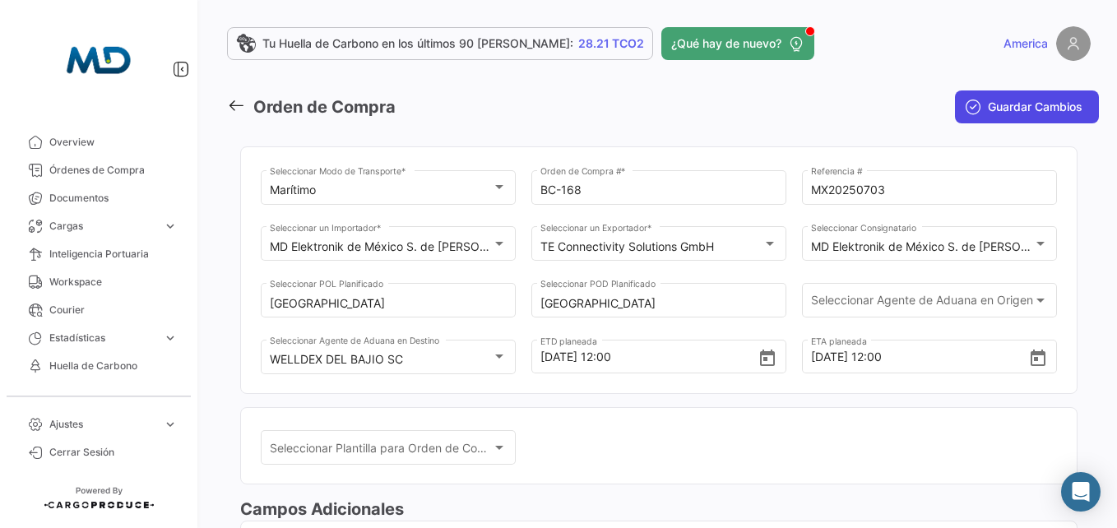
click at [994, 117] on button "Guardar Cambios" at bounding box center [1027, 107] width 144 height 33
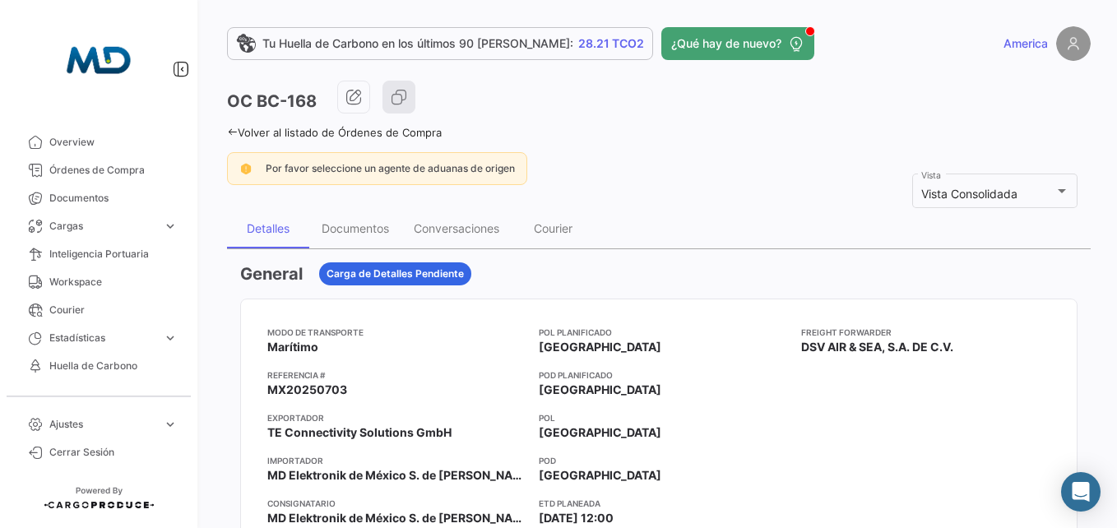
click at [91, 123] on mat-nav-list "Overview Órdenes de Compra Documentos Cargas expand_more Cargas Aéreas Cargas M…" at bounding box center [98, 255] width 197 height 267
click at [96, 133] on link "Overview" at bounding box center [98, 142] width 171 height 28
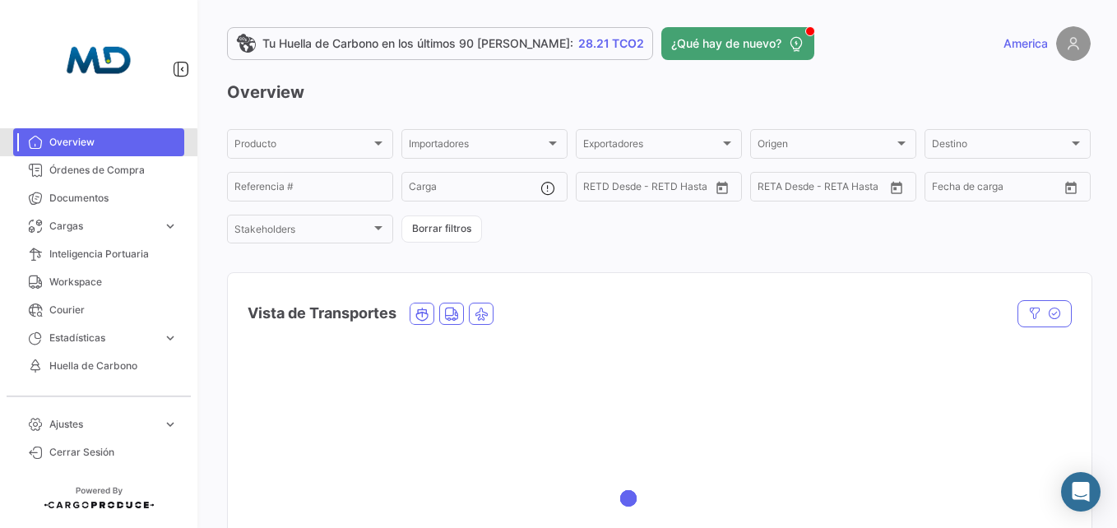
click at [70, 151] on link "Overview" at bounding box center [98, 142] width 171 height 28
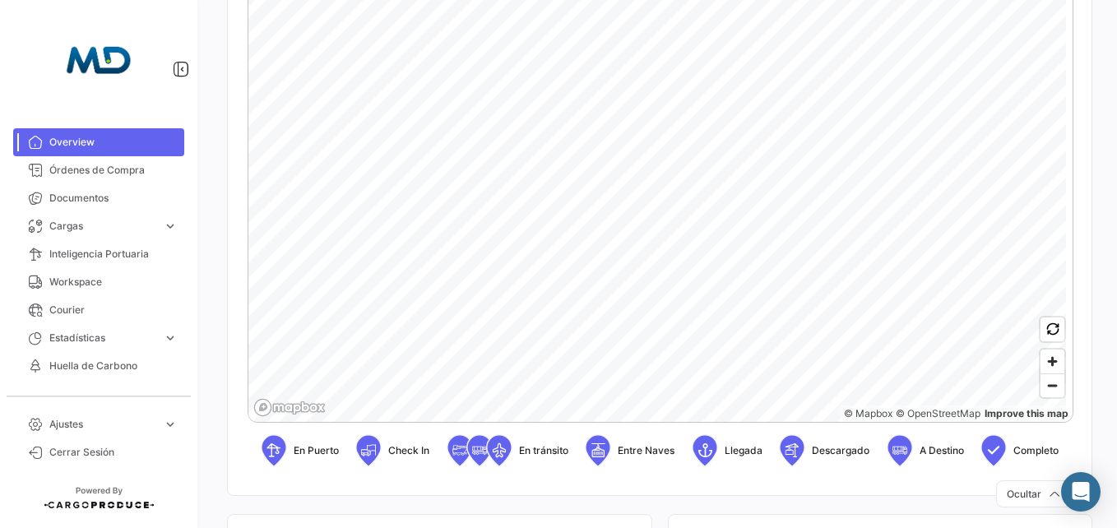
scroll to position [247, 0]
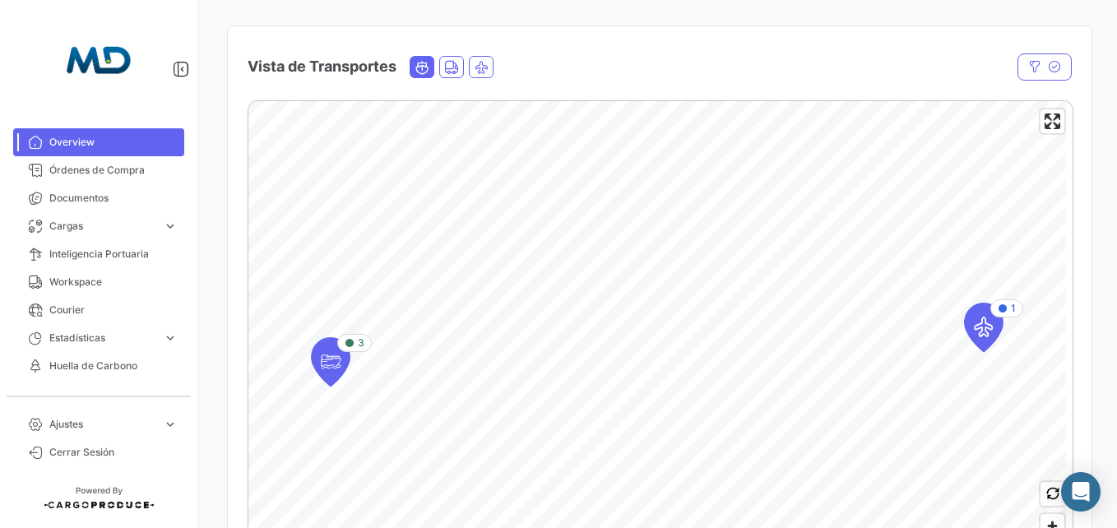
click at [429, 69] on icon "Ocean" at bounding box center [422, 67] width 15 height 15
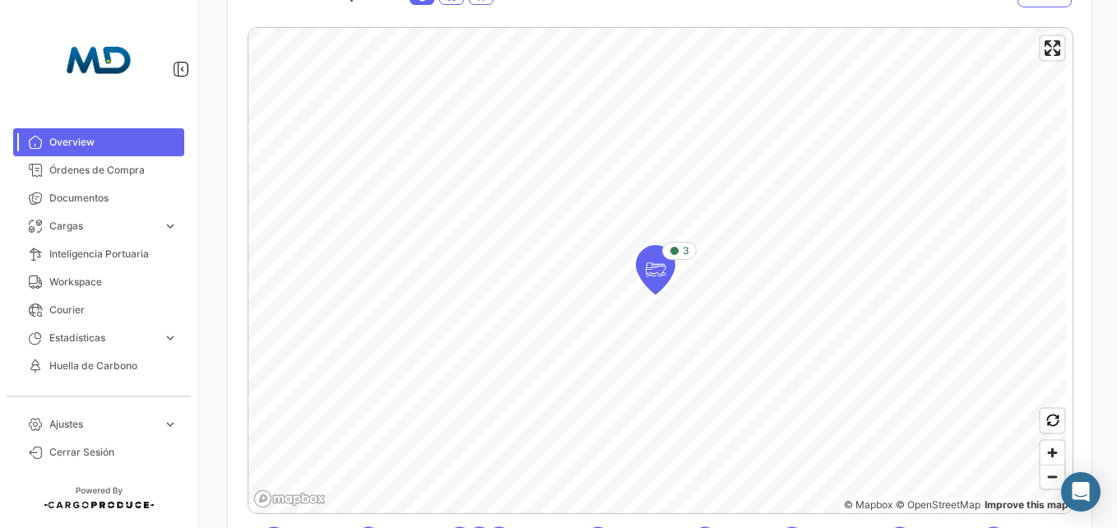
scroll to position [411, 0]
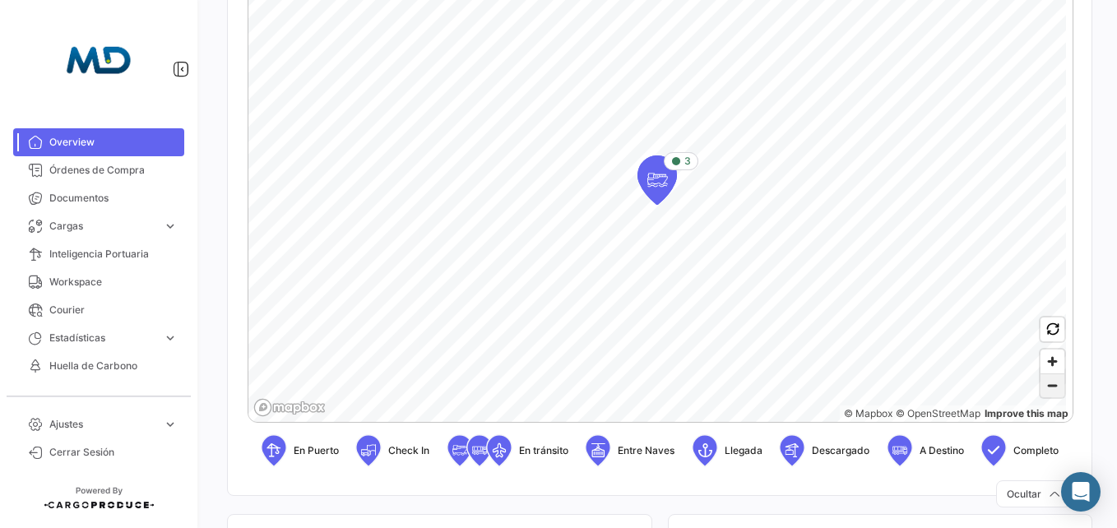
click at [1046, 397] on span "Zoom out" at bounding box center [1053, 385] width 24 height 23
click at [1044, 391] on span "Zoom out" at bounding box center [1053, 385] width 24 height 23
click at [1074, 183] on div "3 © Mapbox © OpenStreetMap Improve this map En Puerto Check In En [PERSON_NAME]…" at bounding box center [660, 208] width 864 height 571
